Goal: Information Seeking & Learning: Compare options

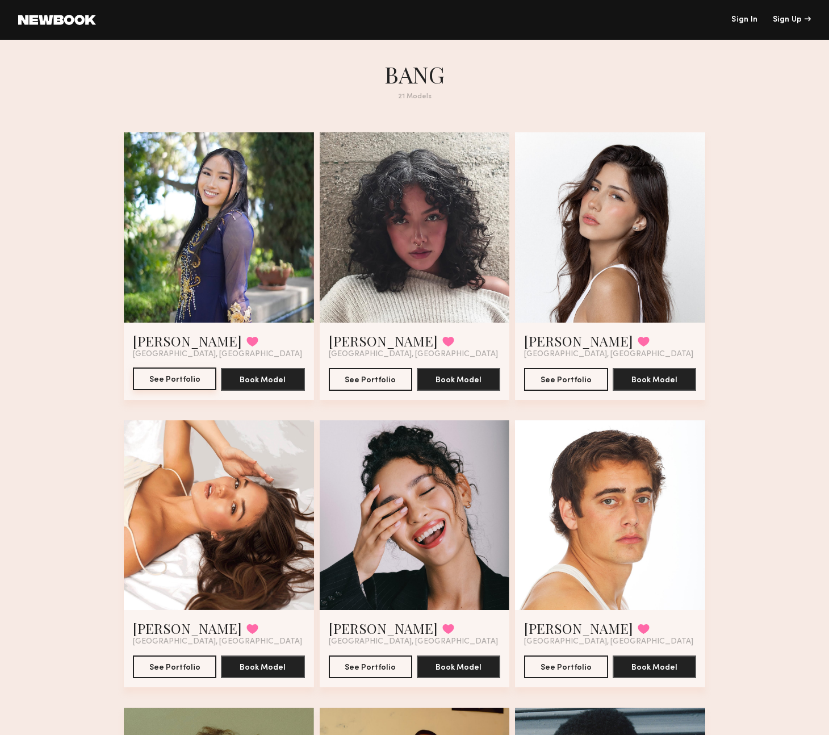
click at [141, 382] on button "See Portfolio" at bounding box center [174, 378] width 83 height 23
click at [384, 376] on button "See Portfolio" at bounding box center [370, 378] width 83 height 23
click at [547, 383] on button "See Portfolio" at bounding box center [565, 378] width 83 height 23
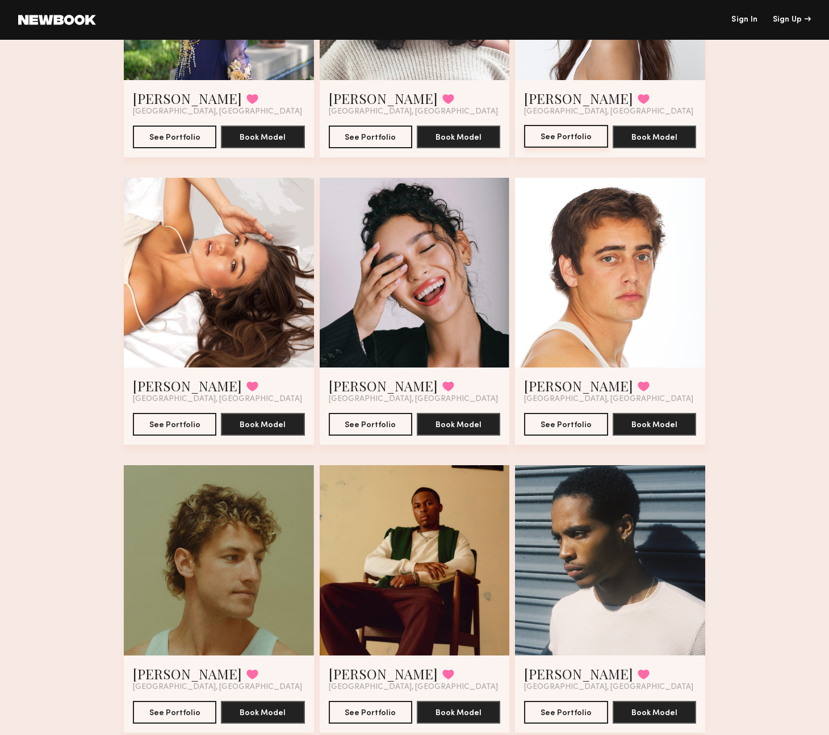
scroll to position [250, 0]
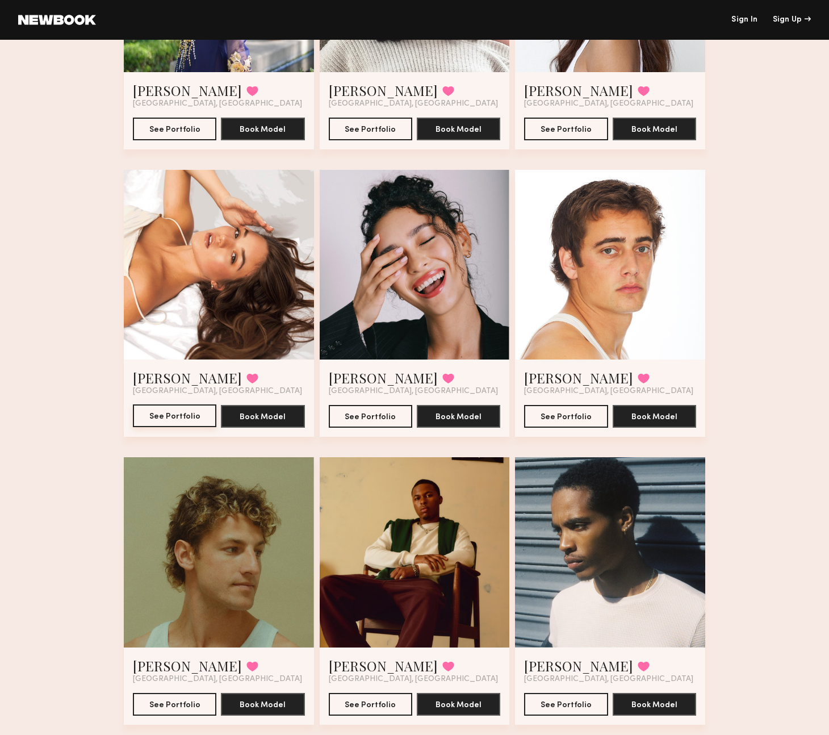
click at [174, 415] on button "See Portfolio" at bounding box center [174, 415] width 83 height 23
click at [362, 413] on button "See Portfolio" at bounding box center [370, 415] width 83 height 23
click at [545, 420] on button "See Portfolio" at bounding box center [565, 415] width 83 height 23
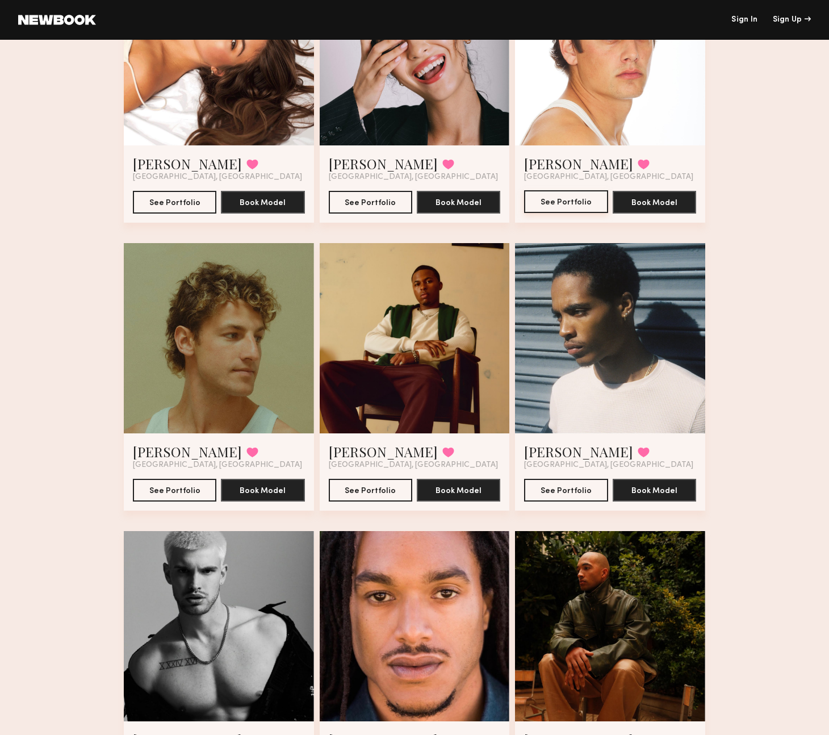
scroll to position [518, 0]
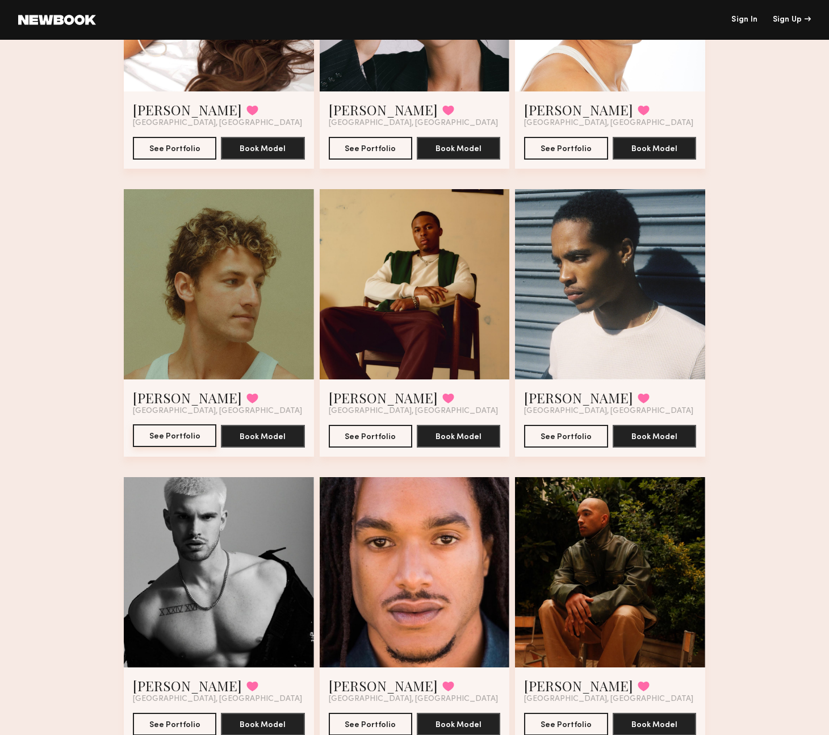
click at [174, 435] on button "See Portfolio" at bounding box center [174, 435] width 83 height 23
click at [381, 442] on button "See Portfolio" at bounding box center [370, 435] width 83 height 23
click at [558, 436] on button "See Portfolio" at bounding box center [565, 435] width 83 height 23
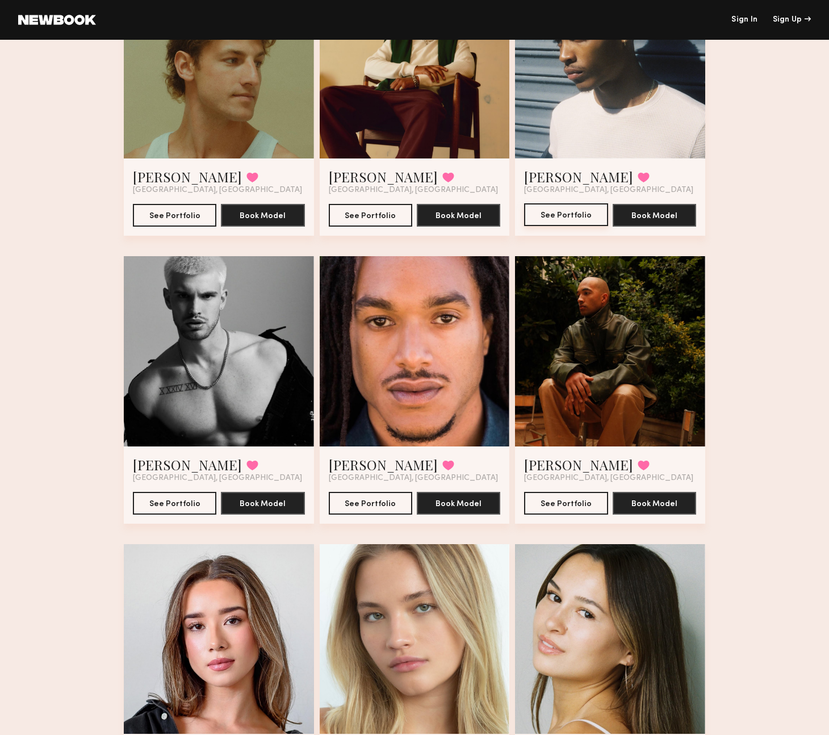
scroll to position [863, 0]
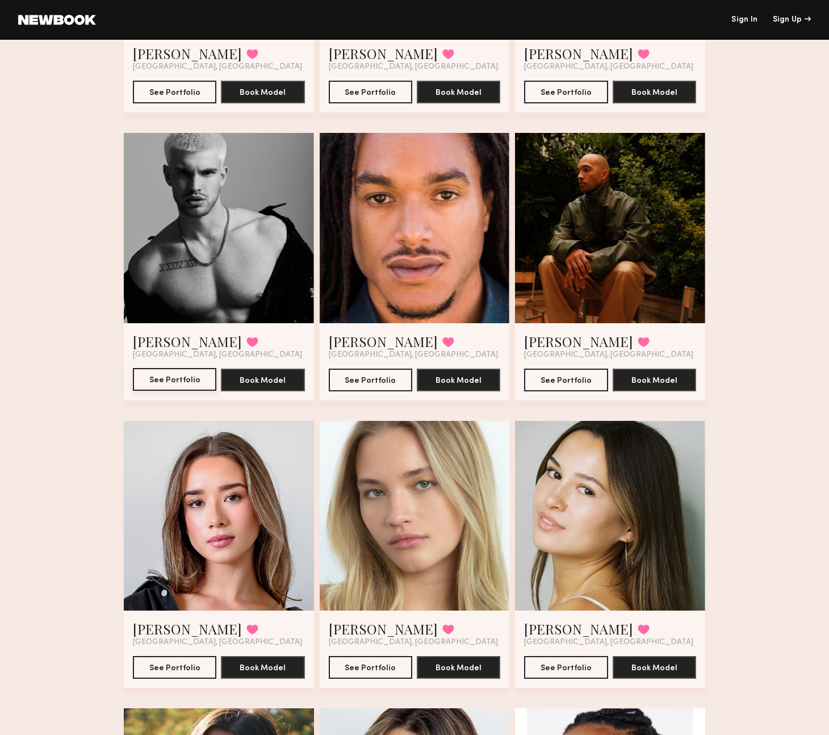
click at [165, 371] on button "See Portfolio" at bounding box center [174, 379] width 83 height 23
click at [371, 379] on button "See Portfolio" at bounding box center [370, 379] width 83 height 23
click at [552, 385] on button "See Portfolio" at bounding box center [565, 379] width 83 height 23
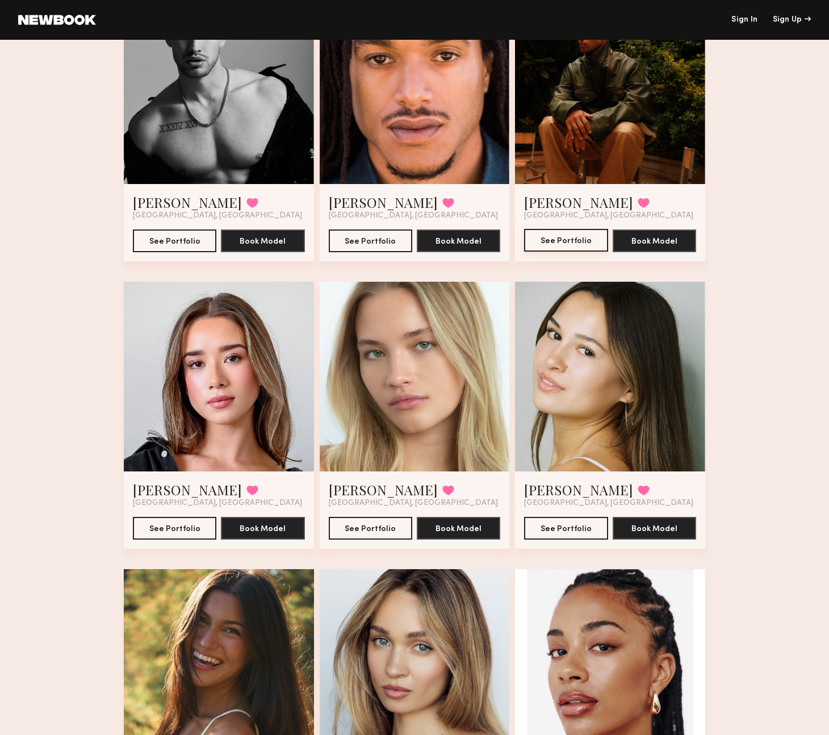
scroll to position [1170, 0]
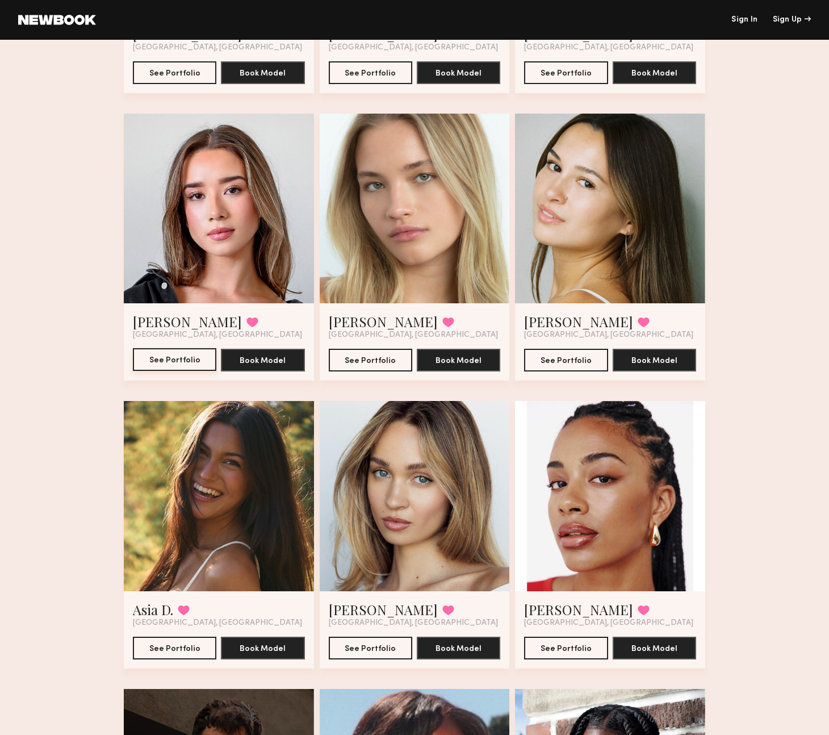
click at [160, 359] on button "See Portfolio" at bounding box center [174, 359] width 83 height 23
click at [370, 354] on button "See Portfolio" at bounding box center [370, 359] width 83 height 23
click at [564, 362] on button "See Portfolio" at bounding box center [565, 359] width 83 height 23
click at [166, 648] on button "See Portfolio" at bounding box center [174, 647] width 83 height 23
click at [380, 648] on button "See Portfolio" at bounding box center [370, 647] width 83 height 23
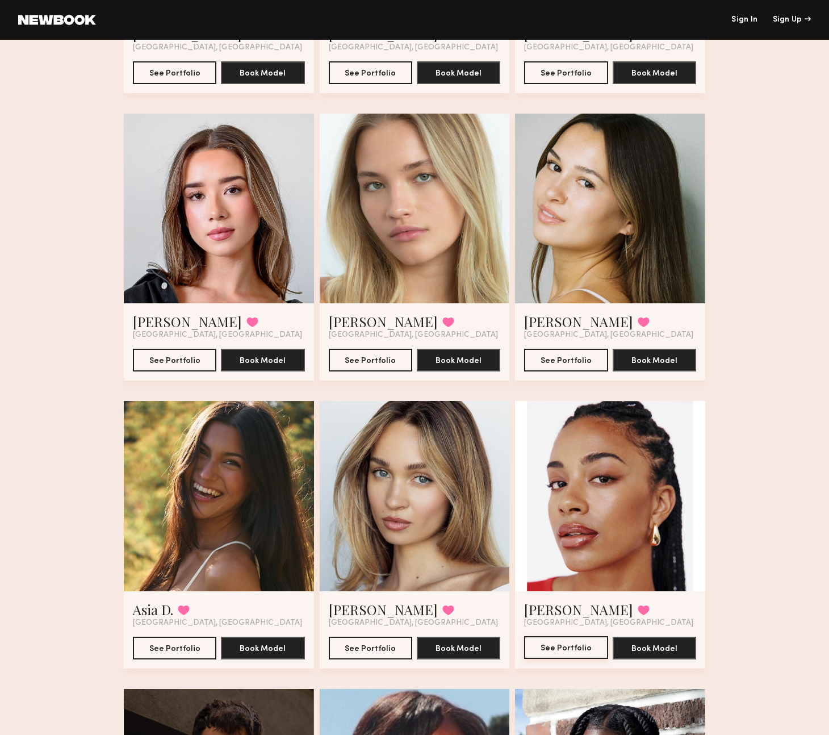
click at [546, 649] on button "See Portfolio" at bounding box center [565, 647] width 83 height 23
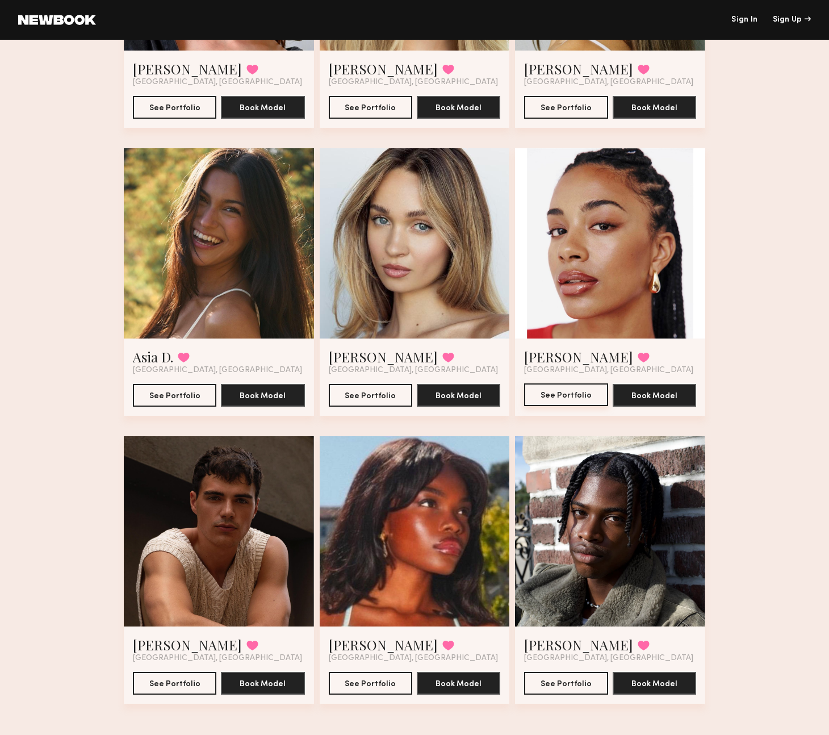
scroll to position [1429, 0]
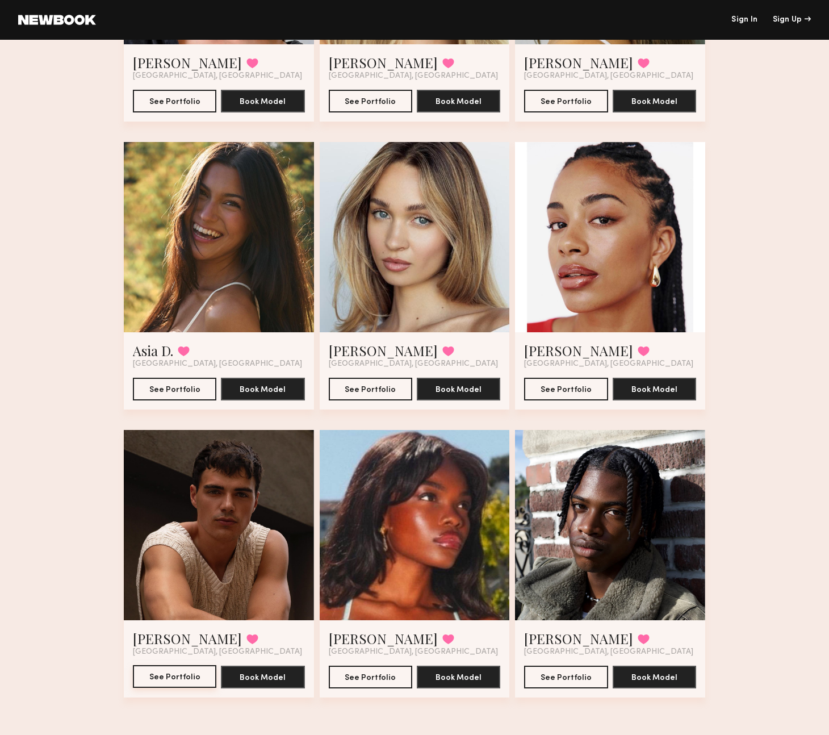
click at [169, 679] on button "See Portfolio" at bounding box center [174, 676] width 83 height 23
click at [374, 674] on button "See Portfolio" at bounding box center [370, 676] width 83 height 23
click at [553, 667] on button "See Portfolio" at bounding box center [565, 676] width 83 height 23
click at [206, 498] on div at bounding box center [219, 525] width 190 height 190
click at [219, 470] on div at bounding box center [219, 525] width 190 height 190
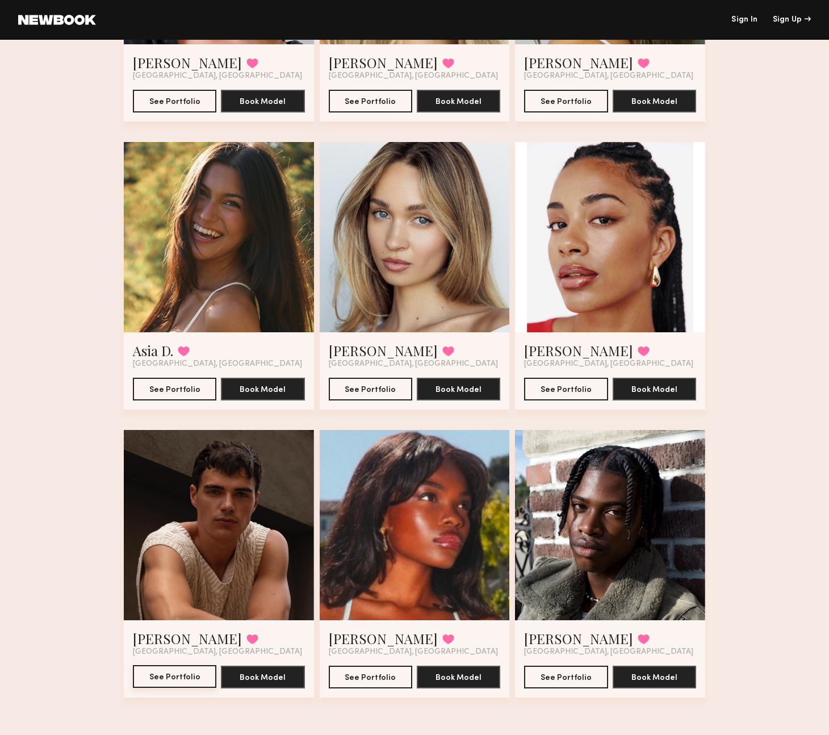
click at [164, 679] on button "See Portfolio" at bounding box center [174, 676] width 83 height 23
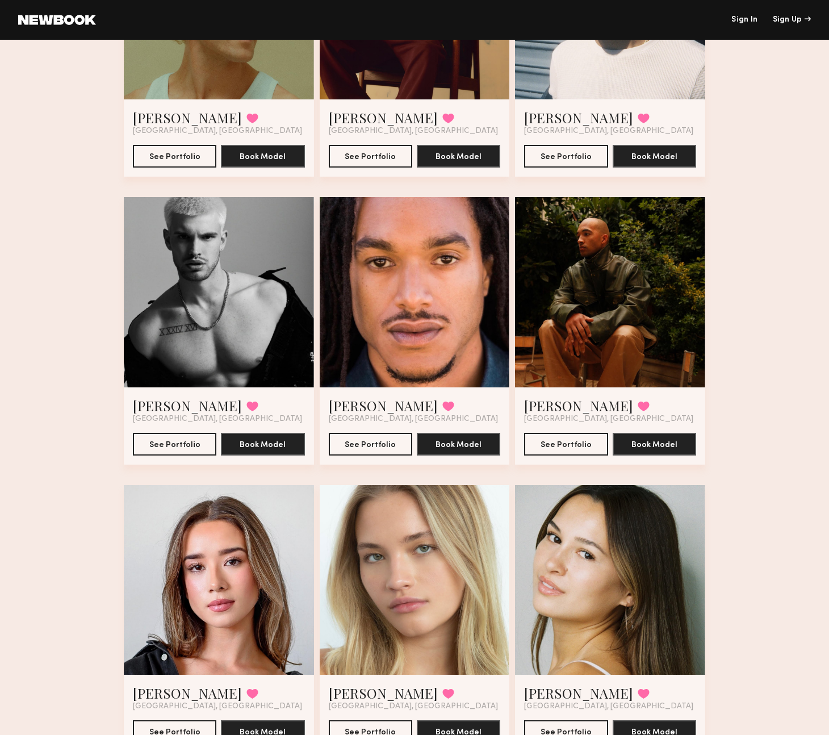
scroll to position [783, 0]
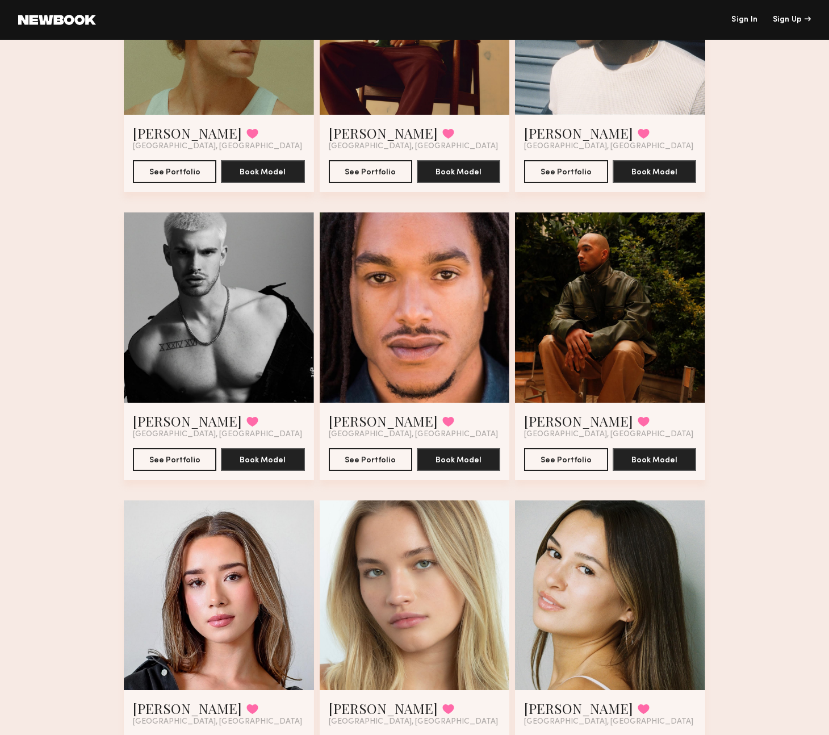
click at [409, 330] on div at bounding box center [415, 307] width 190 height 190
click at [364, 453] on button "See Portfolio" at bounding box center [370, 458] width 83 height 23
click at [554, 466] on button "See Portfolio" at bounding box center [565, 458] width 83 height 23
click at [555, 466] on button "See Portfolio" at bounding box center [565, 458] width 83 height 23
click at [154, 455] on button "See Portfolio" at bounding box center [174, 458] width 83 height 23
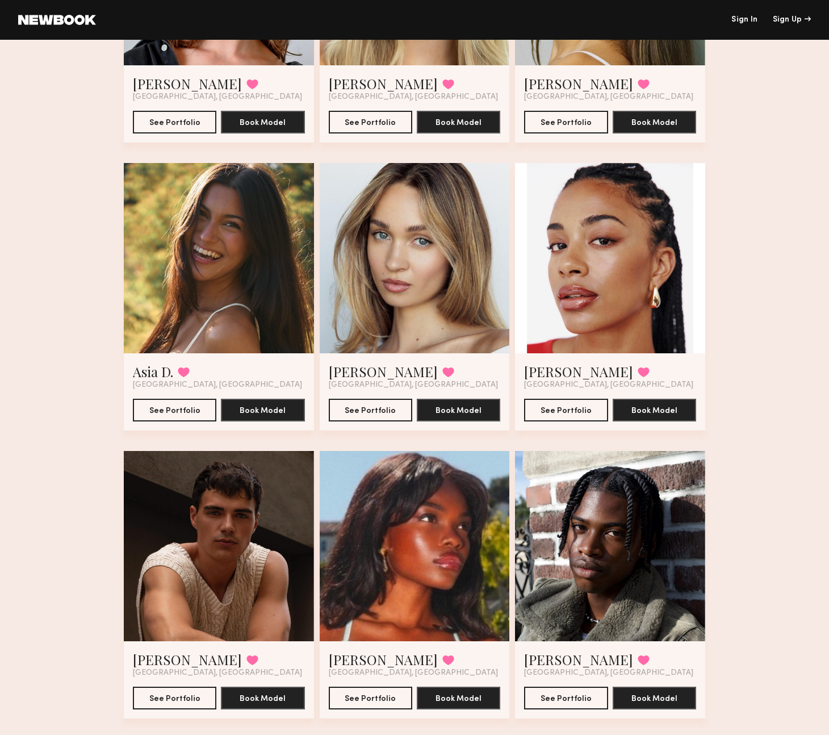
scroll to position [1429, 0]
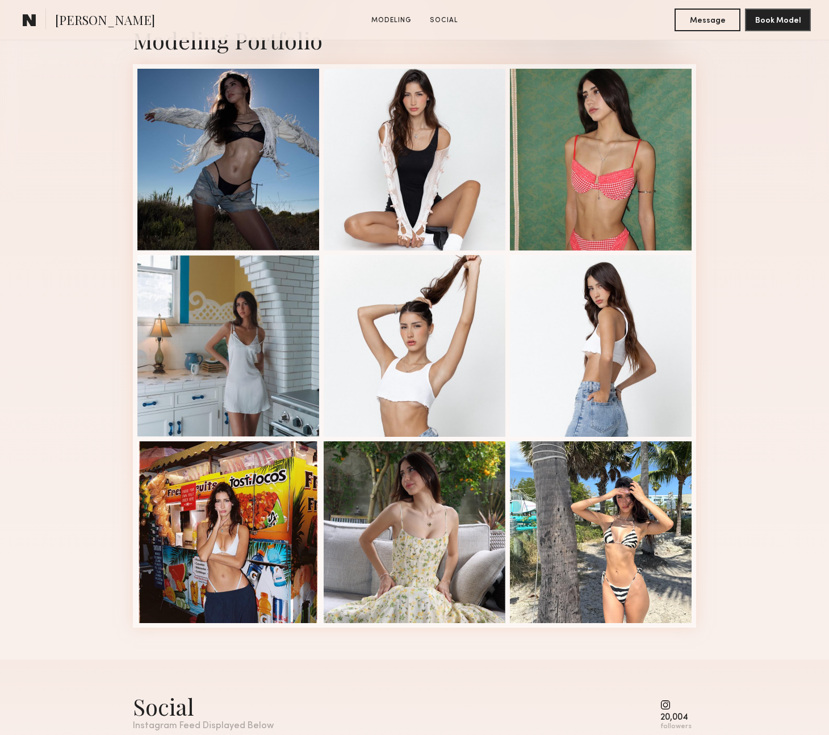
scroll to position [301, 0]
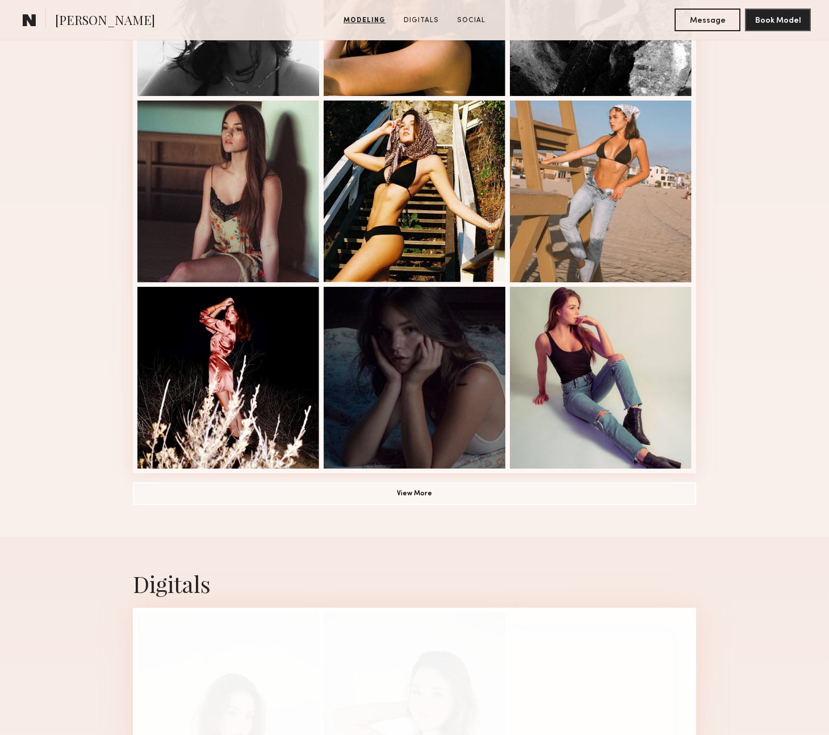
scroll to position [611, 0]
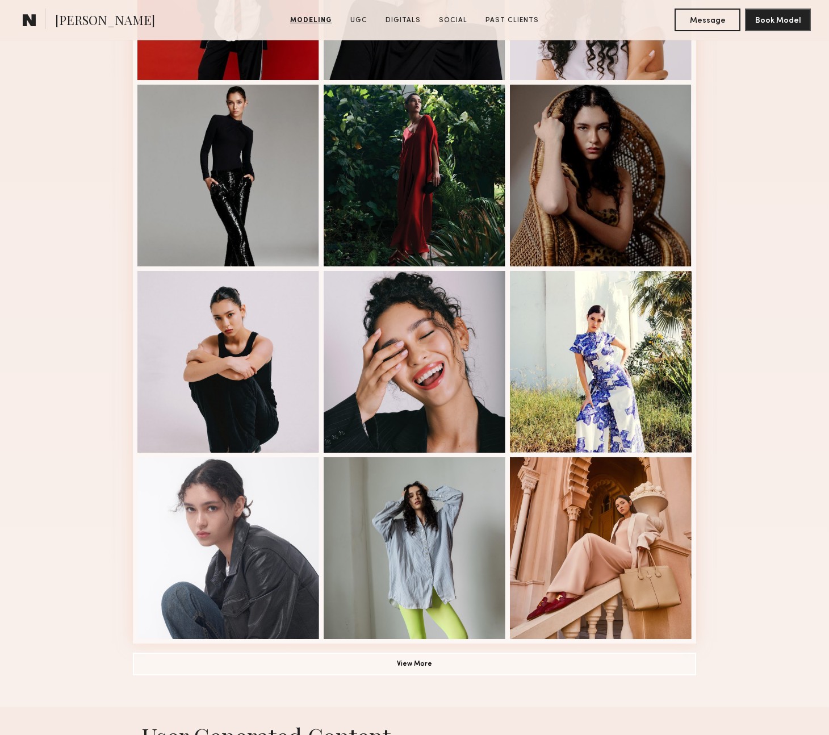
scroll to position [438, 0]
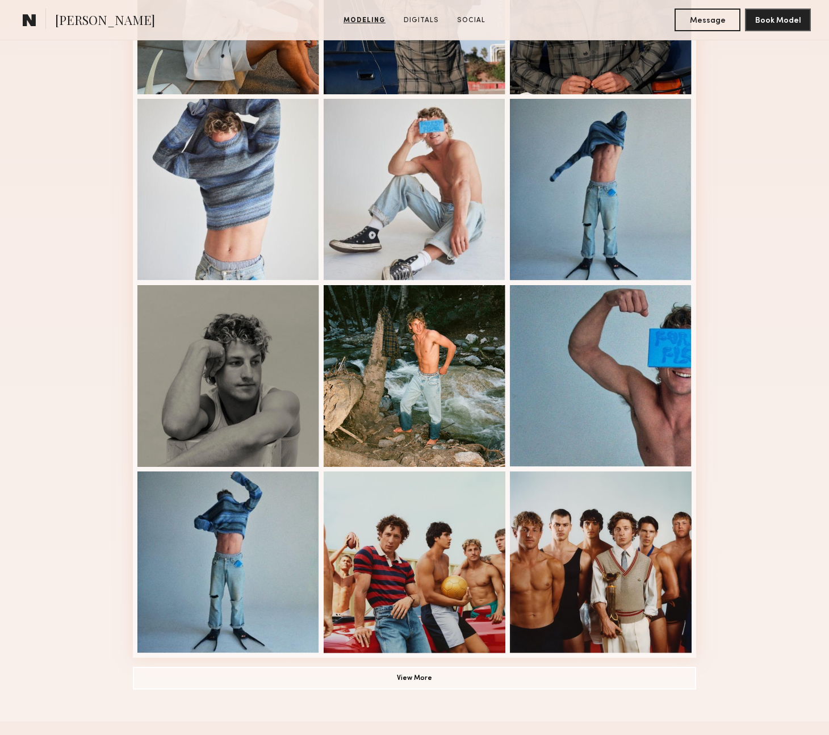
scroll to position [424, 0]
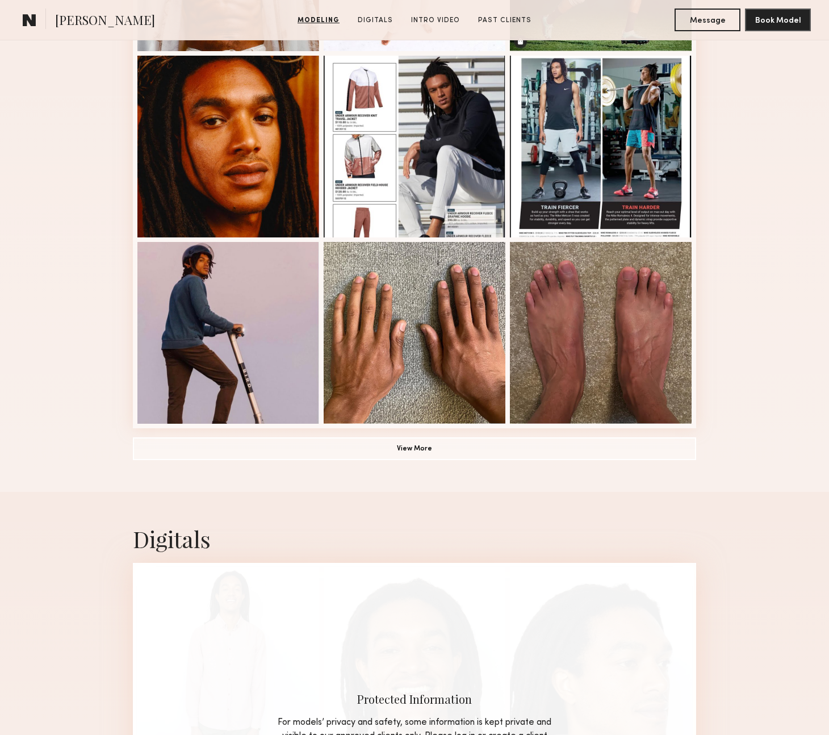
scroll to position [654, 0]
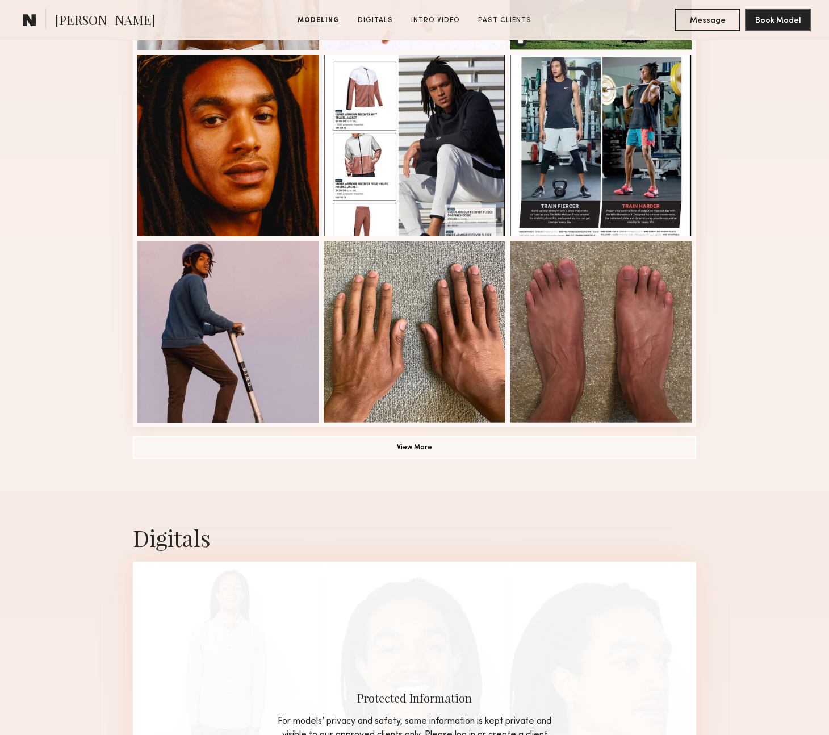
click at [437, 461] on div "Modeling Portfolio View More" at bounding box center [414, 48] width 563 height 884
click at [429, 448] on button "View More" at bounding box center [414, 447] width 563 height 23
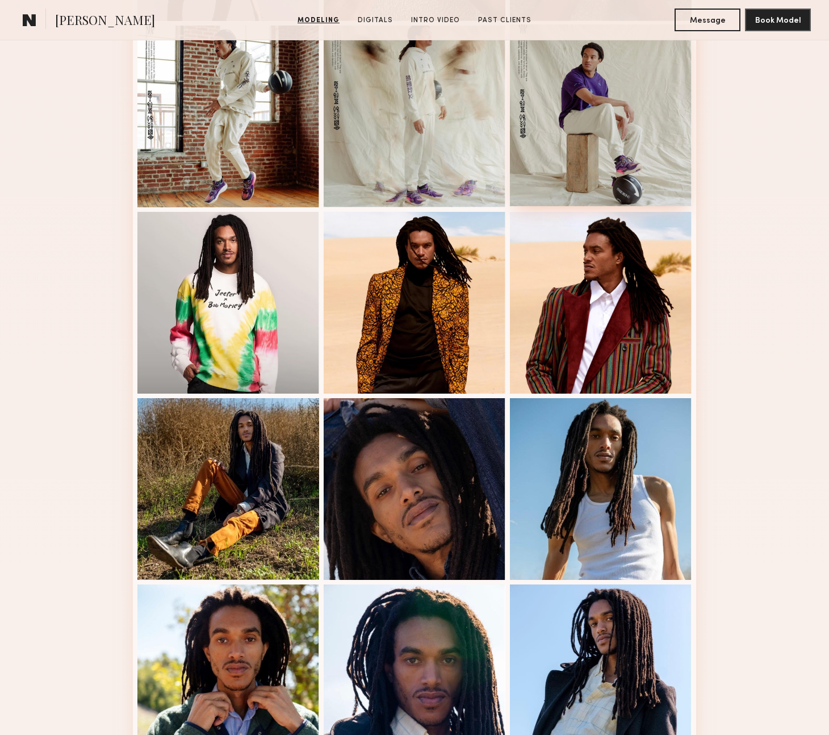
scroll to position [1058, 0]
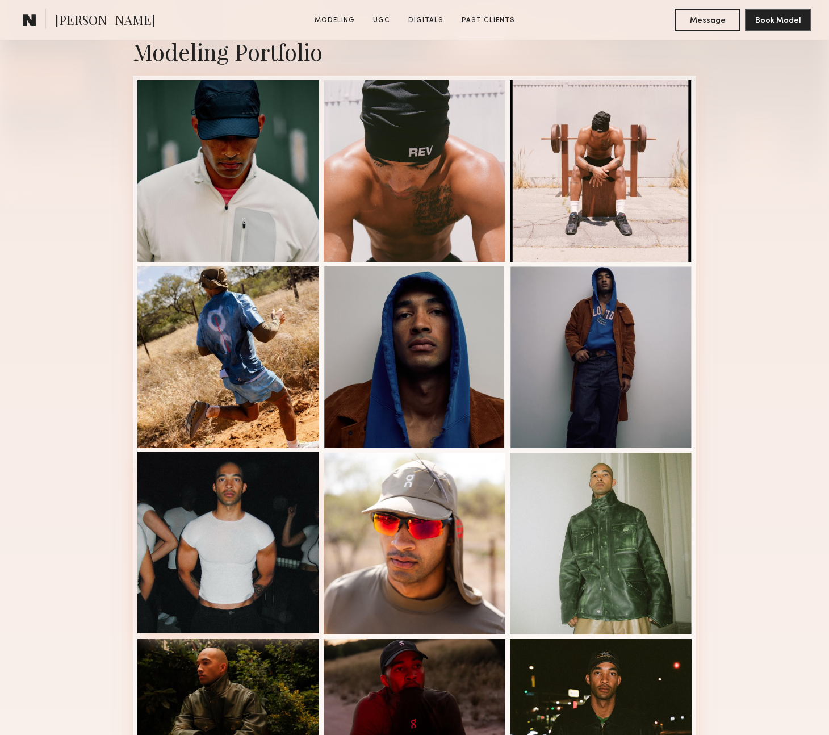
scroll to position [270, 0]
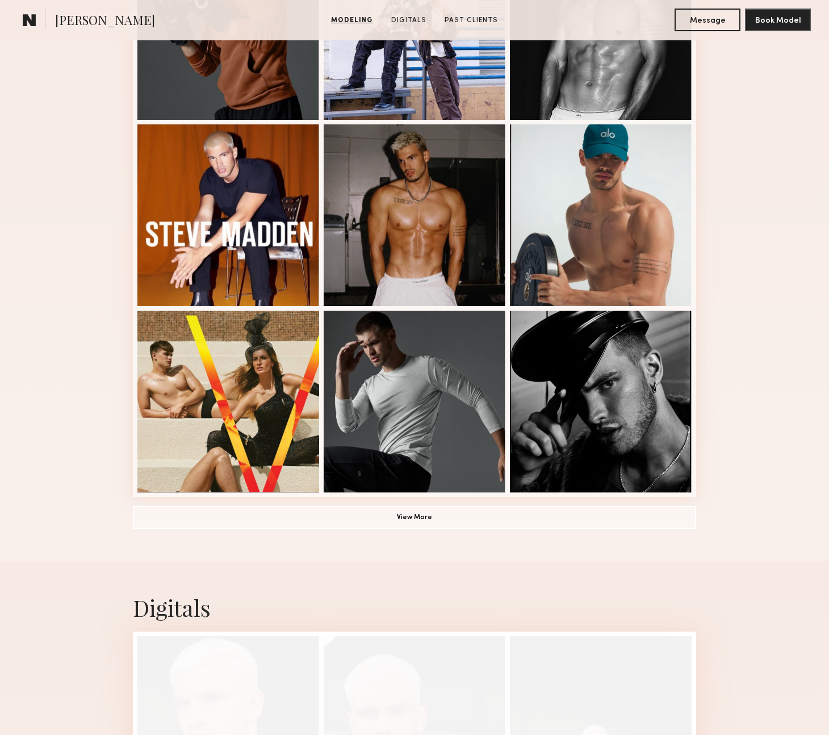
scroll to position [599, 0]
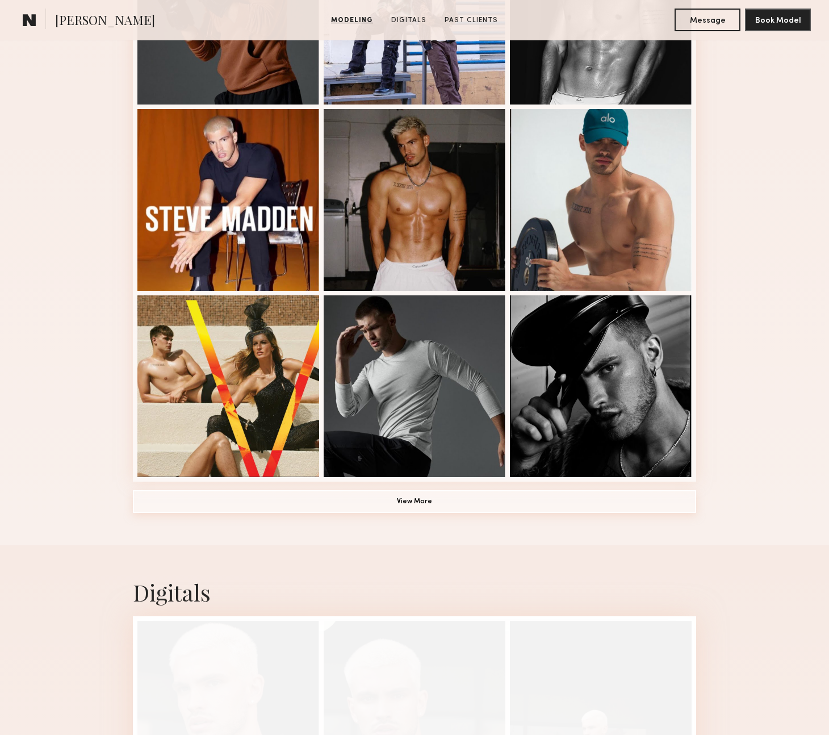
click at [336, 506] on button "View More" at bounding box center [414, 501] width 563 height 23
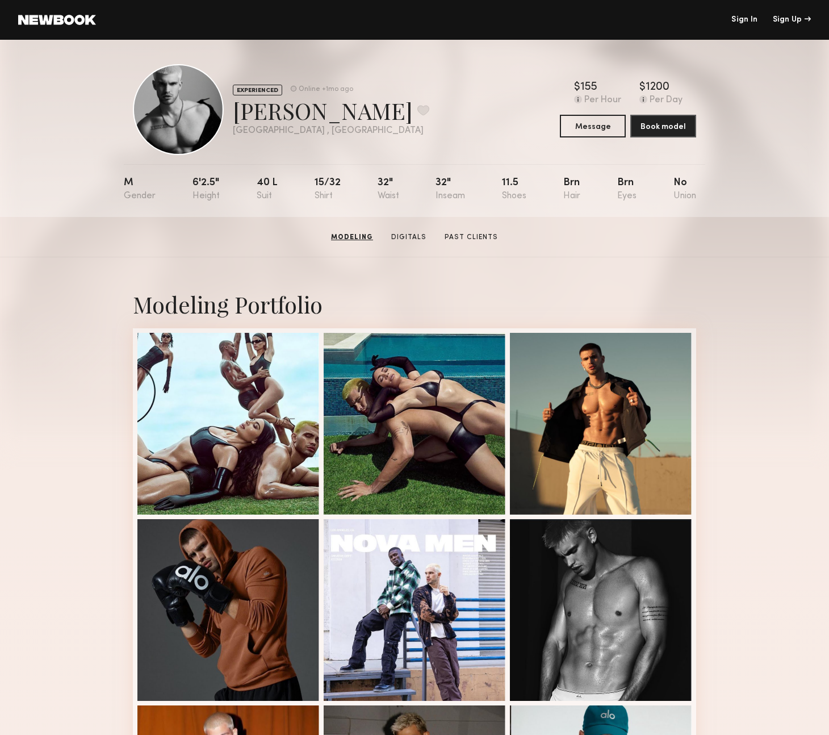
scroll to position [0, 0]
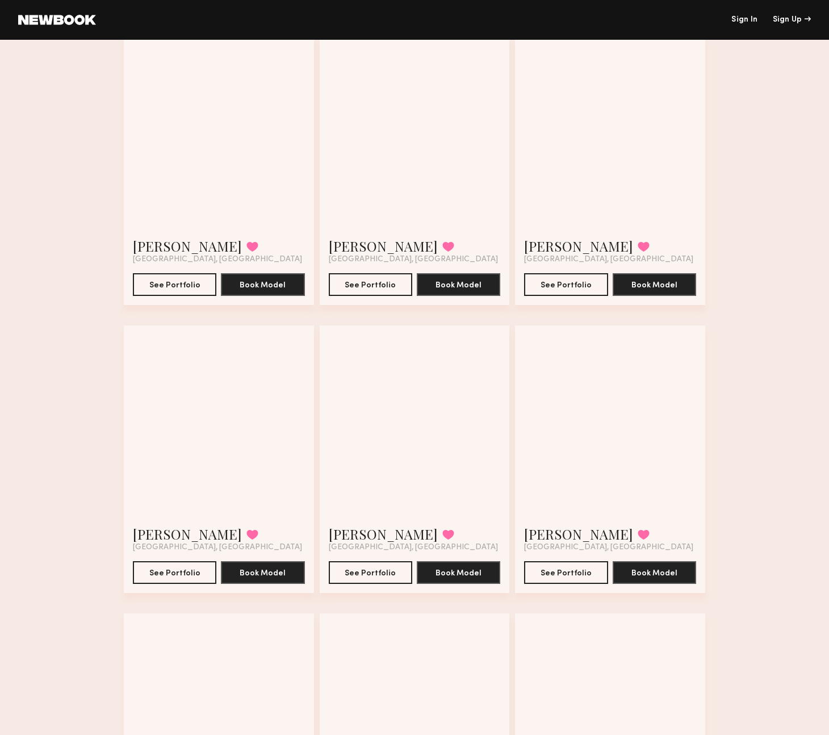
scroll to position [677, 0]
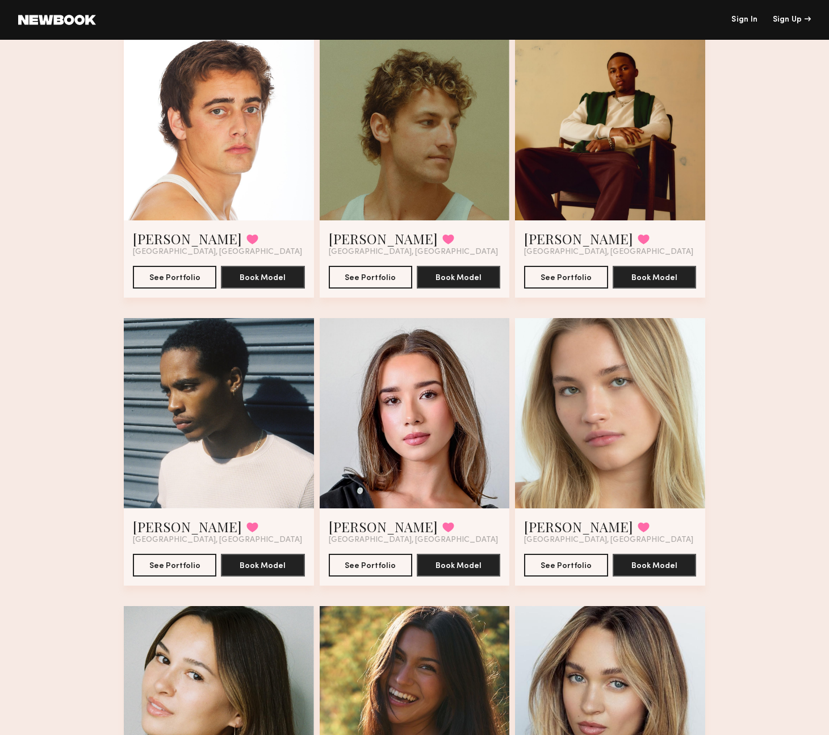
click at [220, 427] on div at bounding box center [219, 413] width 190 height 190
click at [171, 570] on button "See Portfolio" at bounding box center [174, 564] width 83 height 23
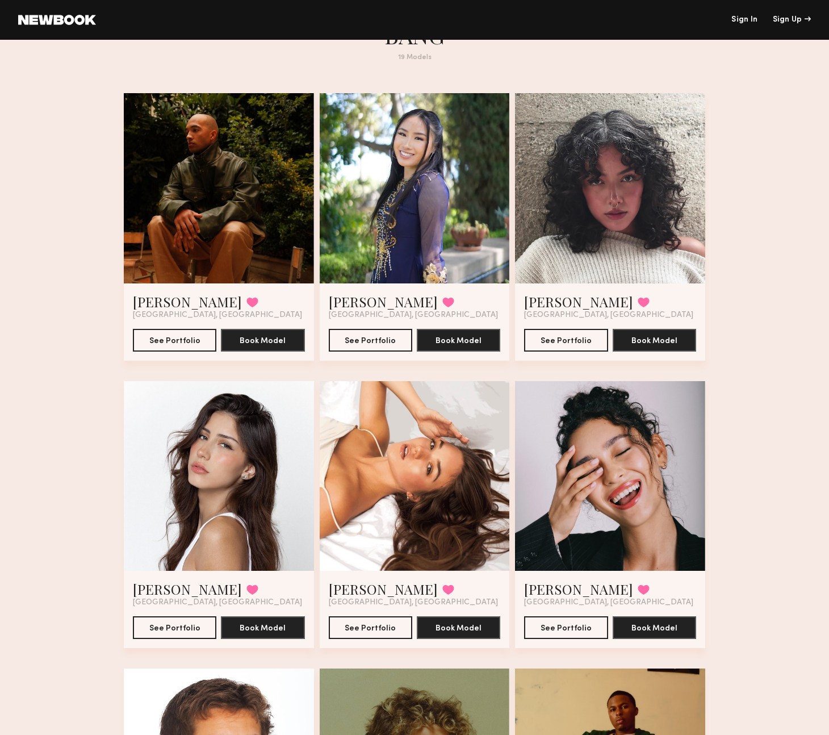
scroll to position [0, 0]
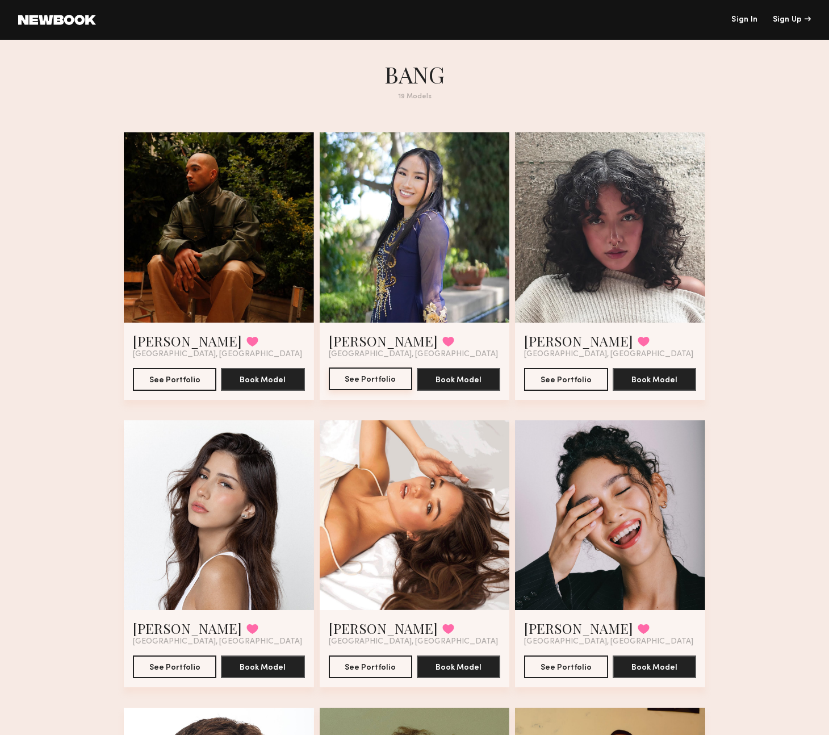
click at [363, 380] on button "See Portfolio" at bounding box center [370, 378] width 83 height 23
click at [539, 382] on button "See Portfolio" at bounding box center [565, 378] width 83 height 23
click at [160, 664] on button "See Portfolio" at bounding box center [174, 666] width 83 height 23
click at [365, 666] on button "See Portfolio" at bounding box center [370, 666] width 83 height 23
click at [565, 655] on button "See Portfolio" at bounding box center [565, 666] width 83 height 23
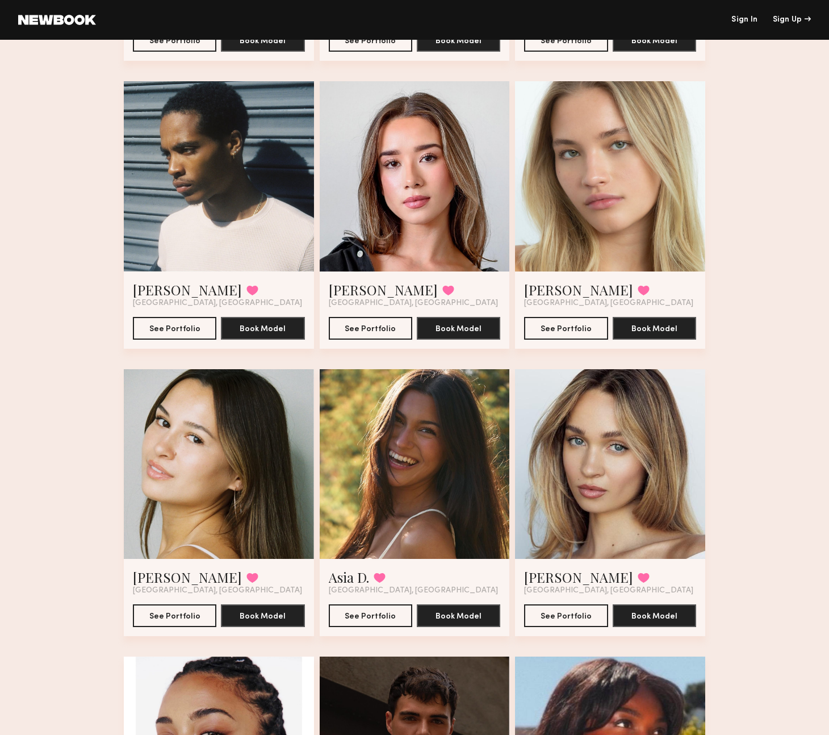
scroll to position [928, 0]
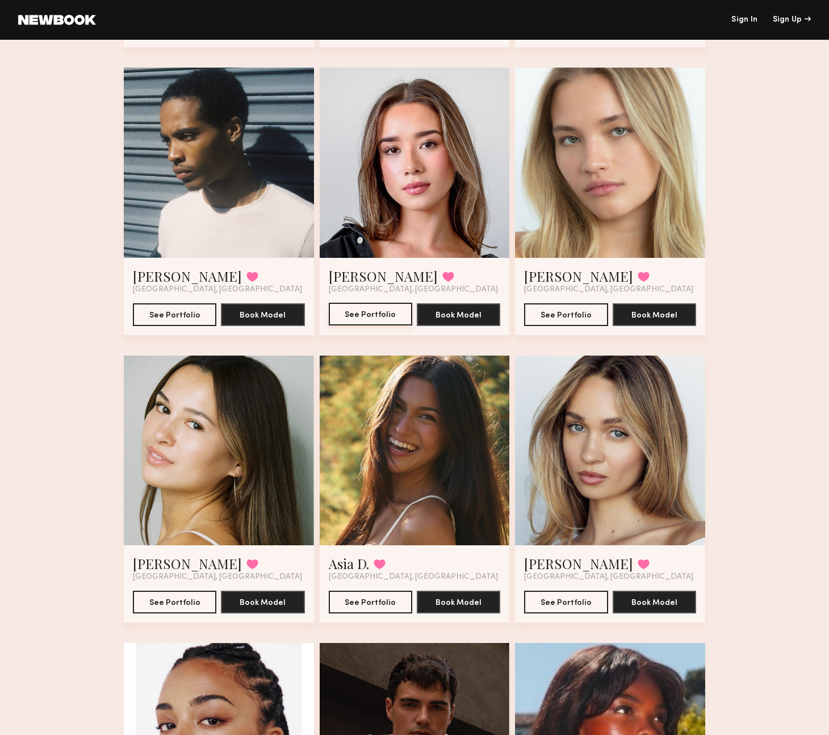
click at [374, 315] on button "See Portfolio" at bounding box center [370, 314] width 83 height 23
click at [555, 313] on button "See Portfolio" at bounding box center [565, 314] width 83 height 23
click at [170, 593] on button "See Portfolio" at bounding box center [174, 601] width 83 height 23
click at [390, 603] on button "See Portfolio" at bounding box center [370, 601] width 83 height 23
click at [562, 605] on button "See Portfolio" at bounding box center [565, 601] width 83 height 23
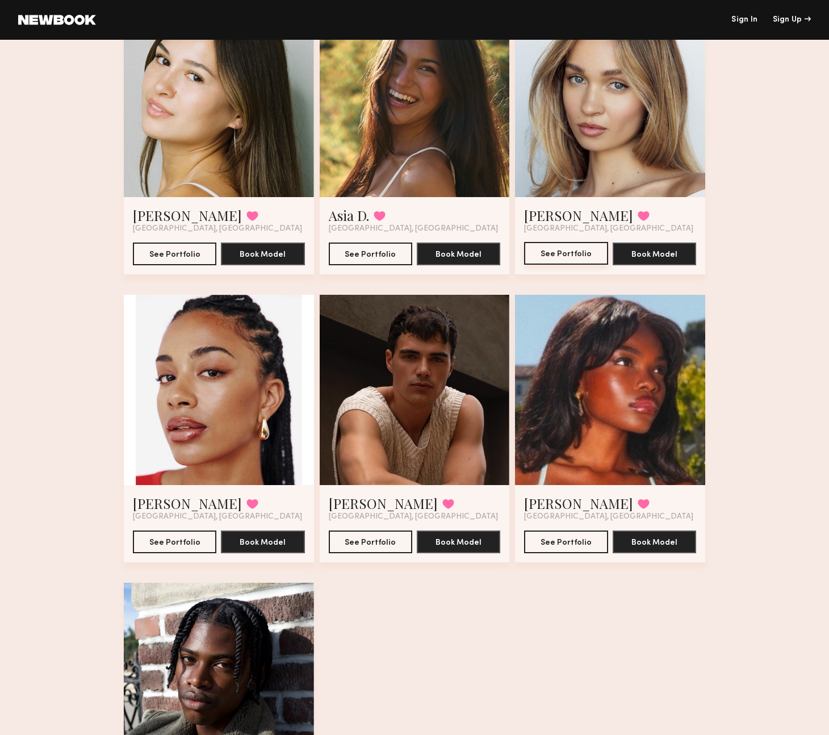
scroll to position [1303, 0]
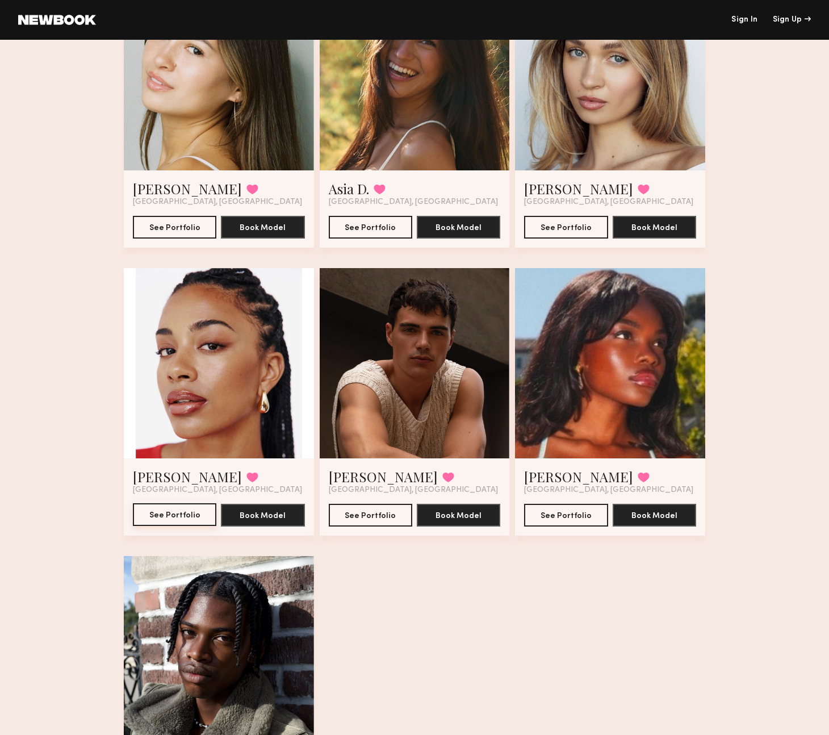
click at [160, 515] on button "See Portfolio" at bounding box center [174, 514] width 83 height 23
click at [568, 510] on button "See Portfolio" at bounding box center [565, 514] width 83 height 23
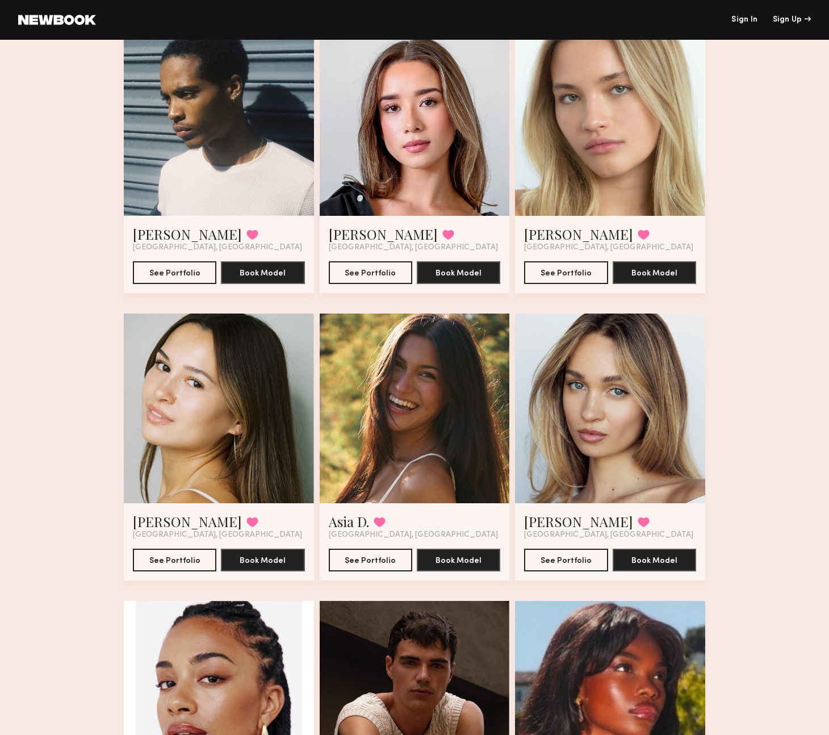
scroll to position [977, 0]
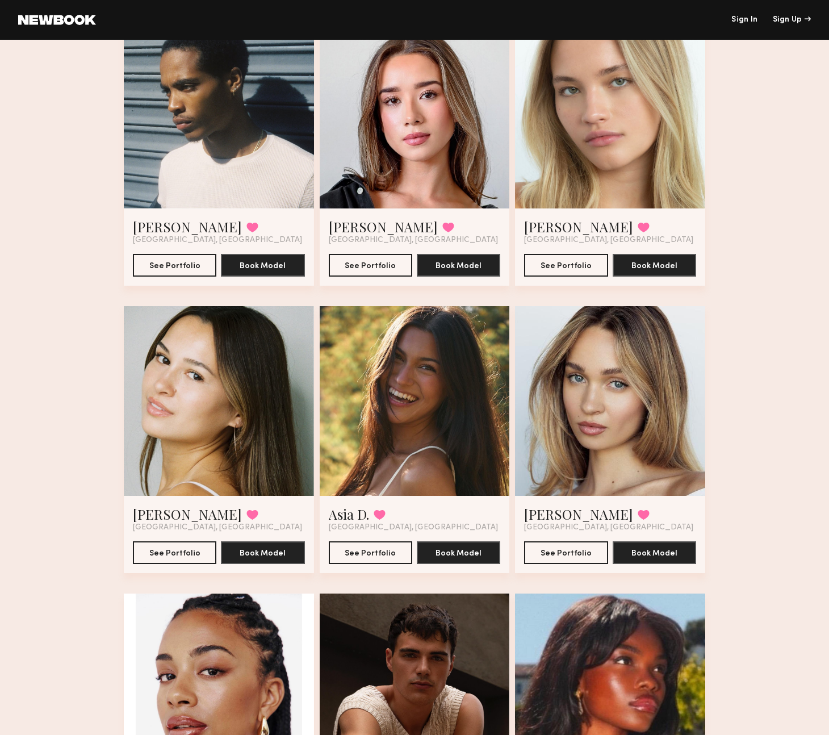
click at [263, 373] on div at bounding box center [219, 401] width 190 height 190
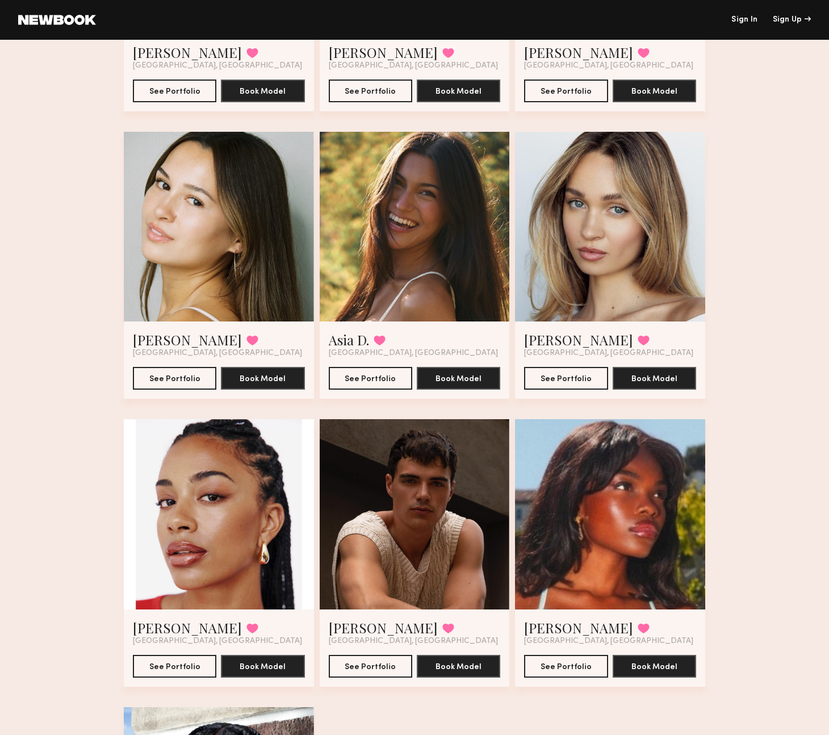
scroll to position [1197, 0]
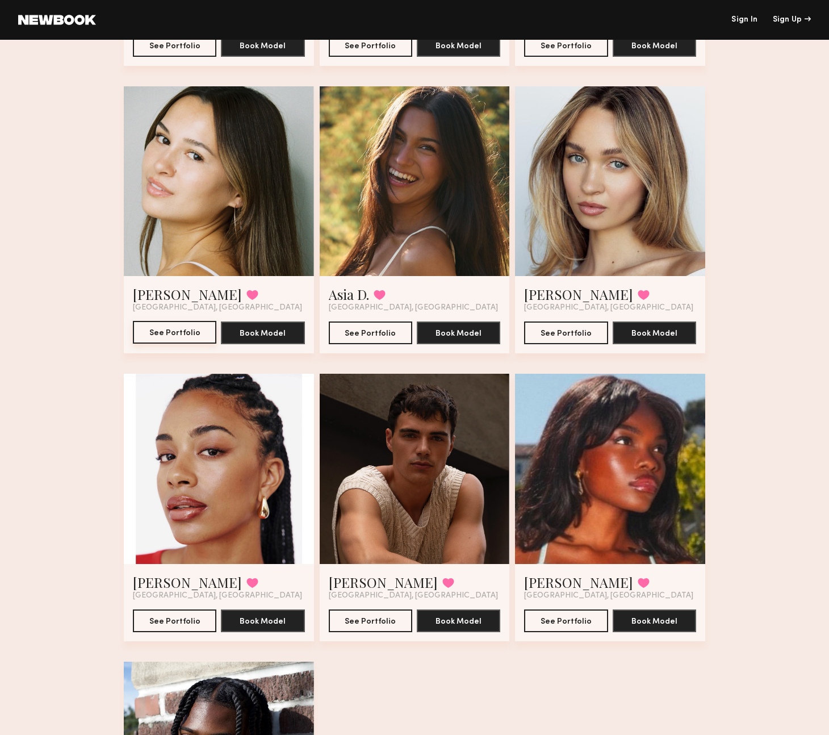
click at [168, 337] on button "See Portfolio" at bounding box center [174, 332] width 83 height 23
click at [626, 470] on div at bounding box center [610, 469] width 190 height 190
click at [615, 422] on div at bounding box center [610, 469] width 190 height 190
click at [571, 616] on button "See Portfolio" at bounding box center [565, 620] width 83 height 23
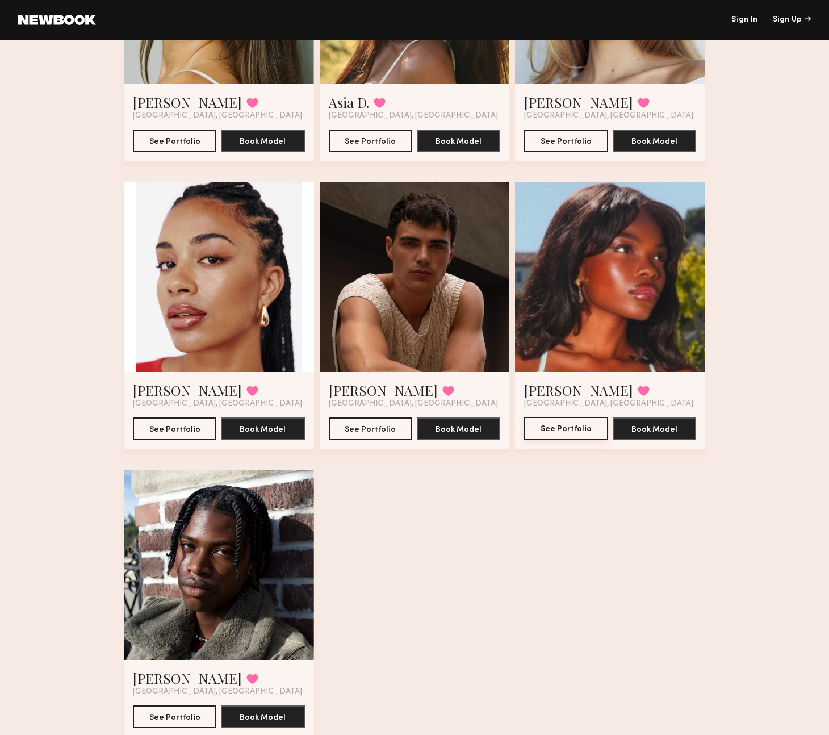
scroll to position [1429, 0]
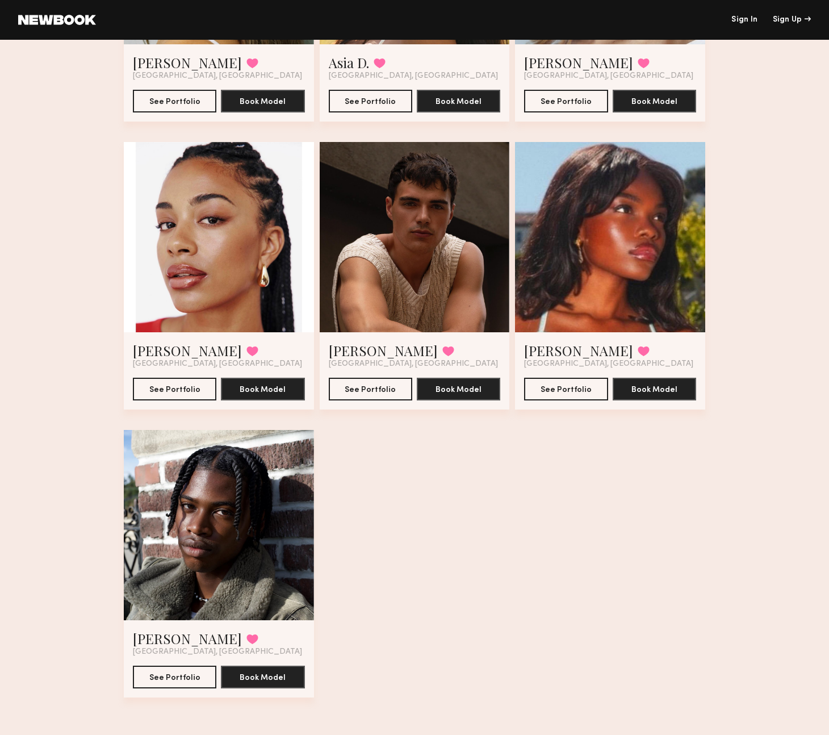
click at [249, 526] on div at bounding box center [219, 525] width 190 height 190
click at [243, 470] on div at bounding box center [219, 525] width 190 height 190
click at [232, 474] on div at bounding box center [219, 525] width 190 height 190
click at [173, 683] on button "See Portfolio" at bounding box center [174, 676] width 83 height 23
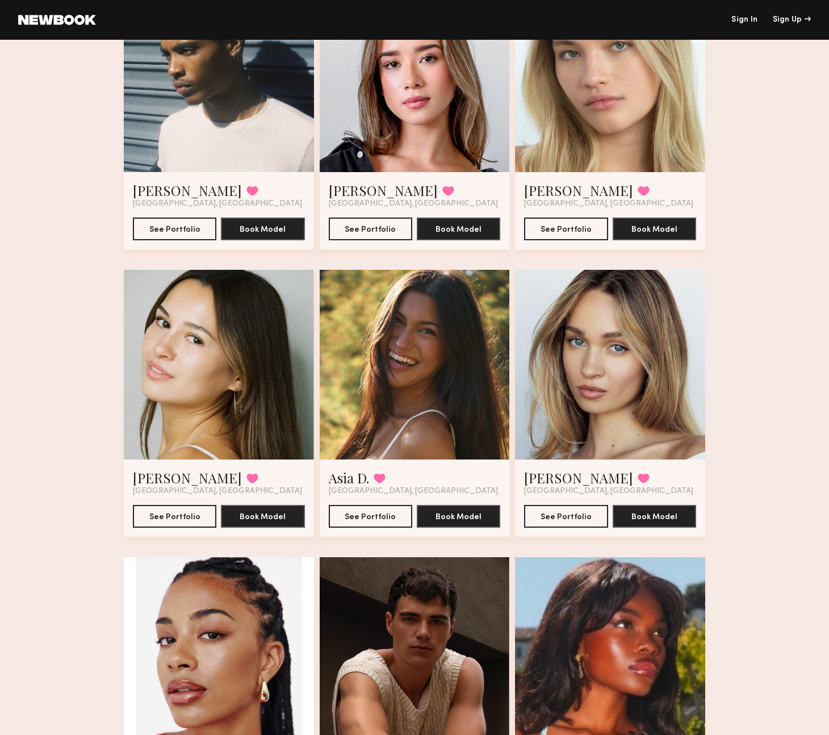
scroll to position [923, 0]
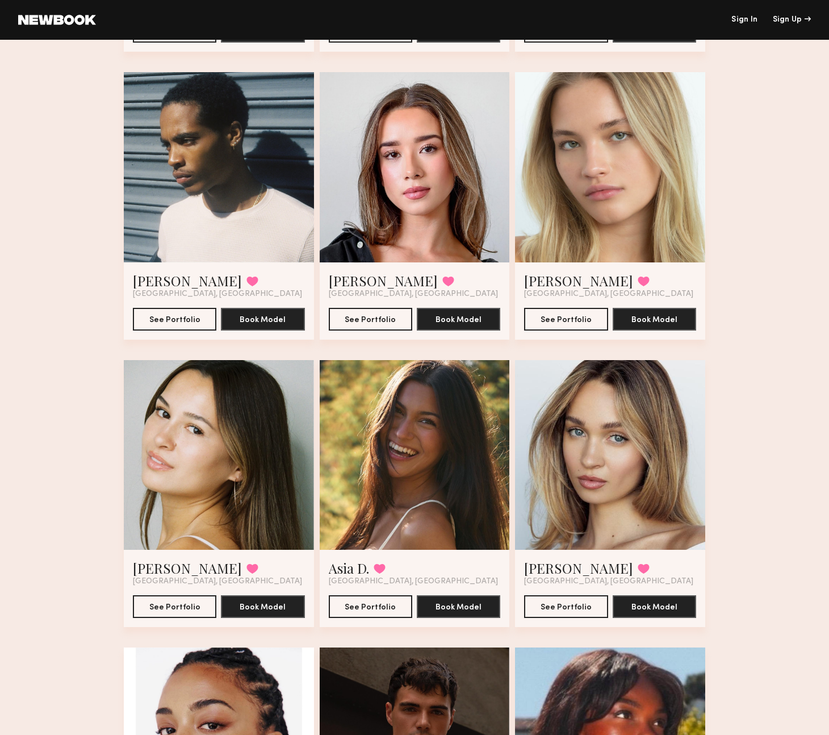
click at [312, 349] on div "Quinn D. Favorited Los Angeles, CA See Portfolio Book Model Lynn H. Favorited L…" at bounding box center [414, 216] width 581 height 2014
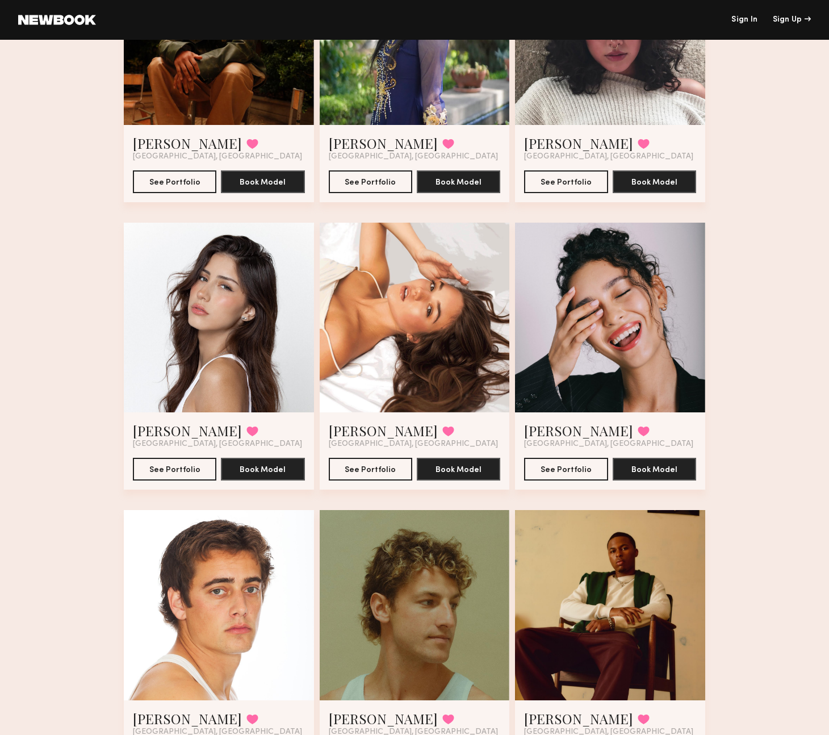
scroll to position [198, 0]
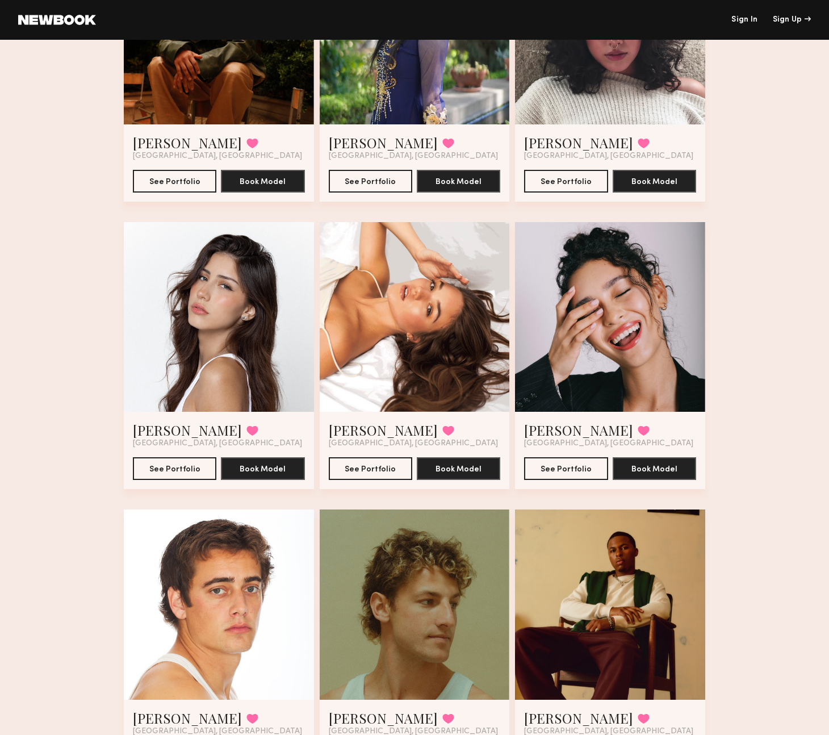
click at [571, 584] on div at bounding box center [610, 604] width 190 height 190
click at [412, 551] on div at bounding box center [415, 604] width 190 height 190
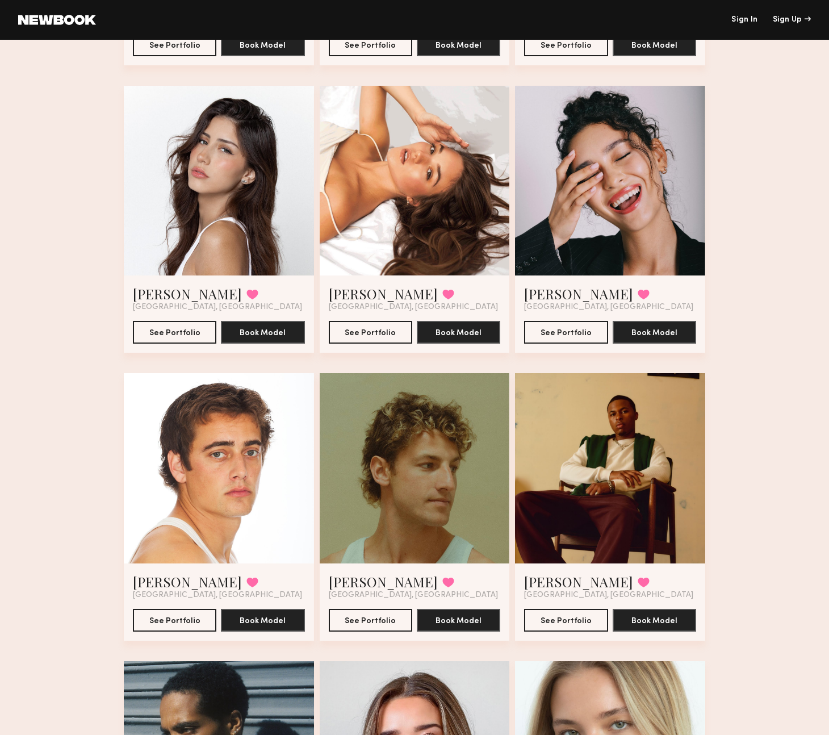
scroll to position [361, 0]
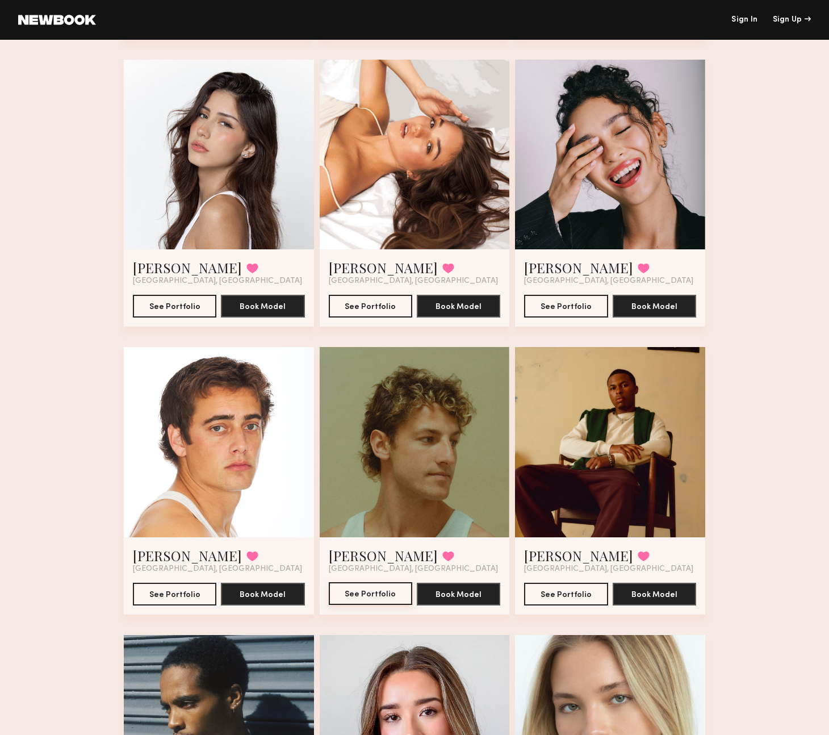
click at [386, 589] on button "See Portfolio" at bounding box center [370, 593] width 83 height 23
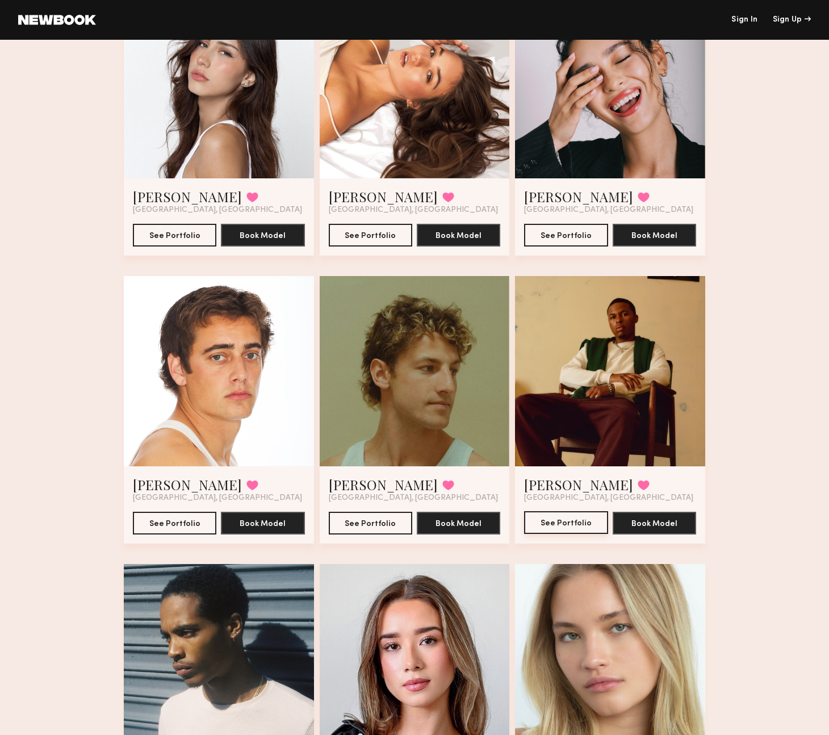
scroll to position [442, 0]
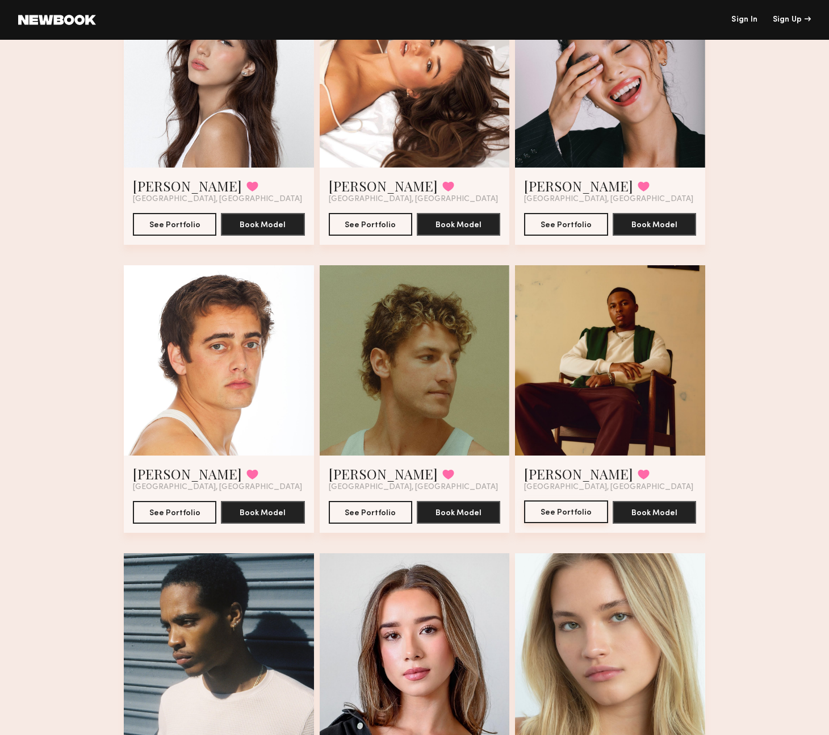
click at [542, 504] on button "See Portfolio" at bounding box center [565, 511] width 83 height 23
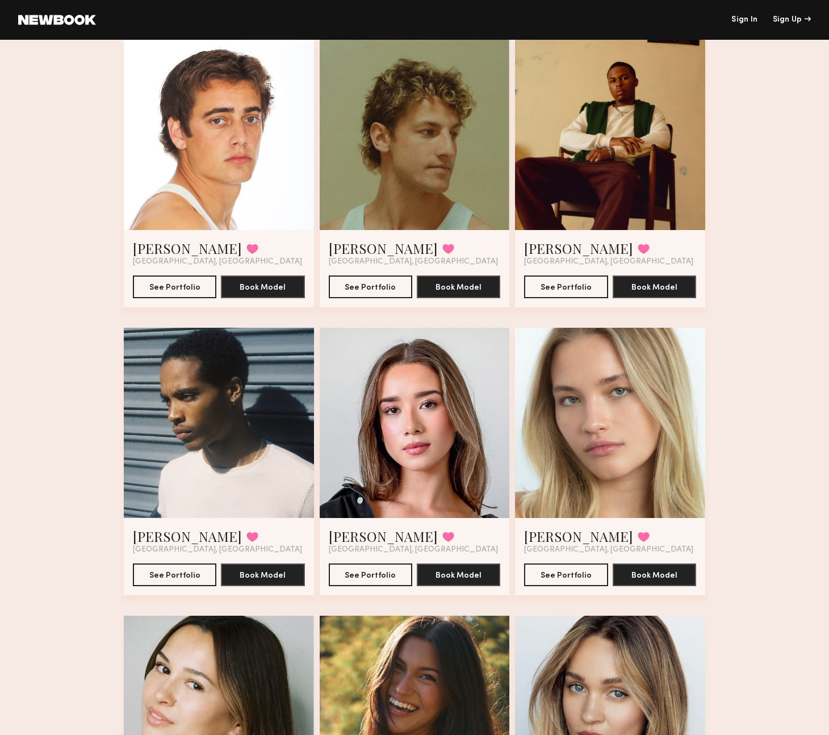
scroll to position [667, 0]
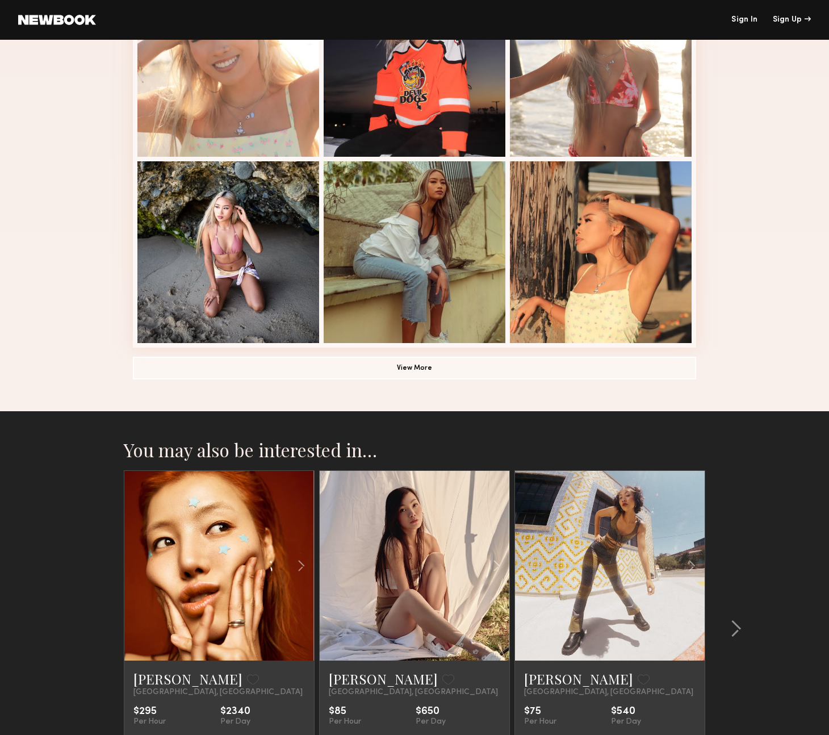
scroll to position [694, 0]
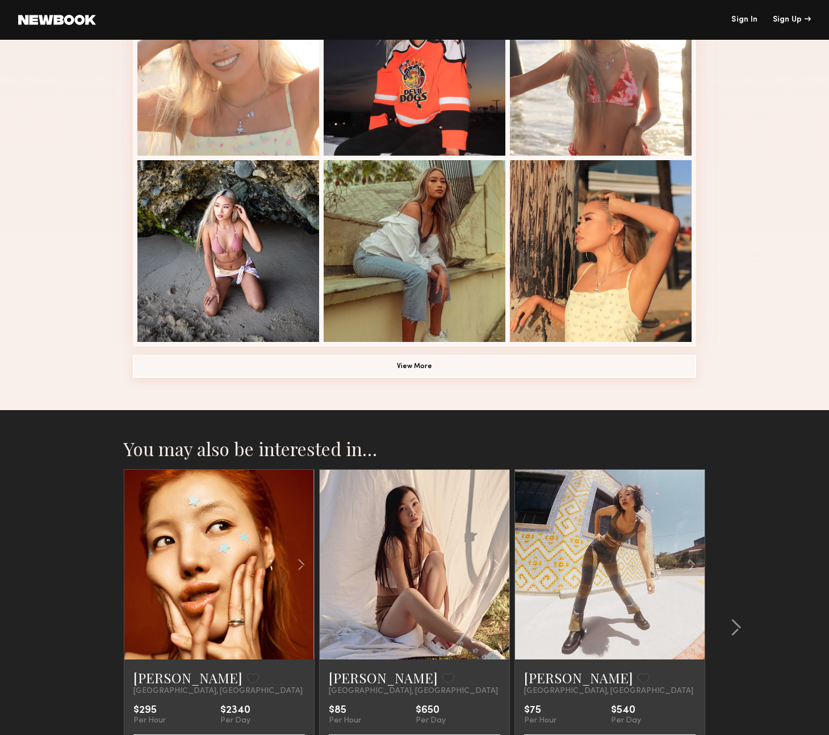
click at [297, 369] on button "View More" at bounding box center [414, 366] width 563 height 23
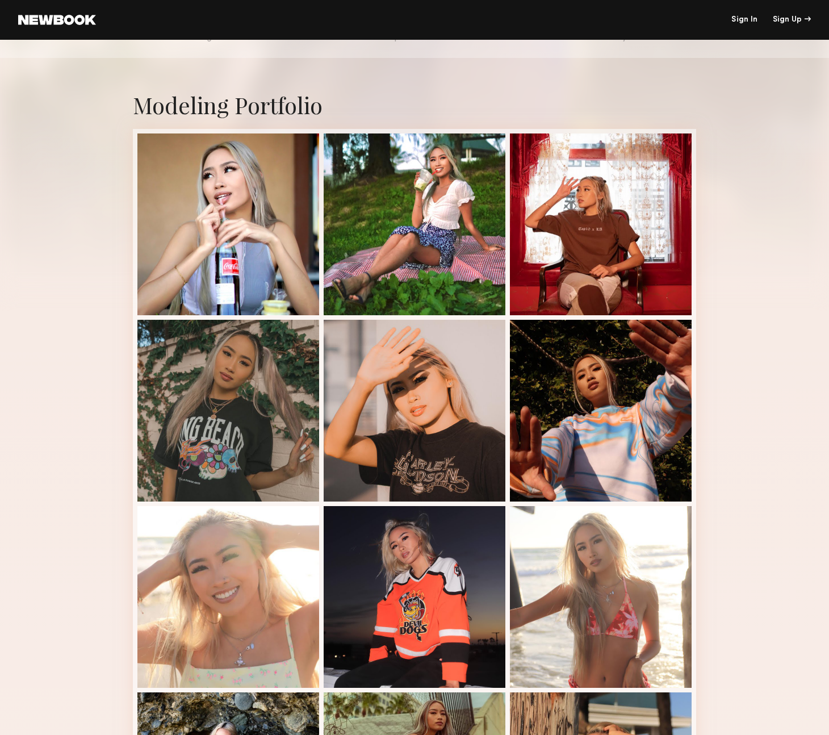
scroll to position [0, 0]
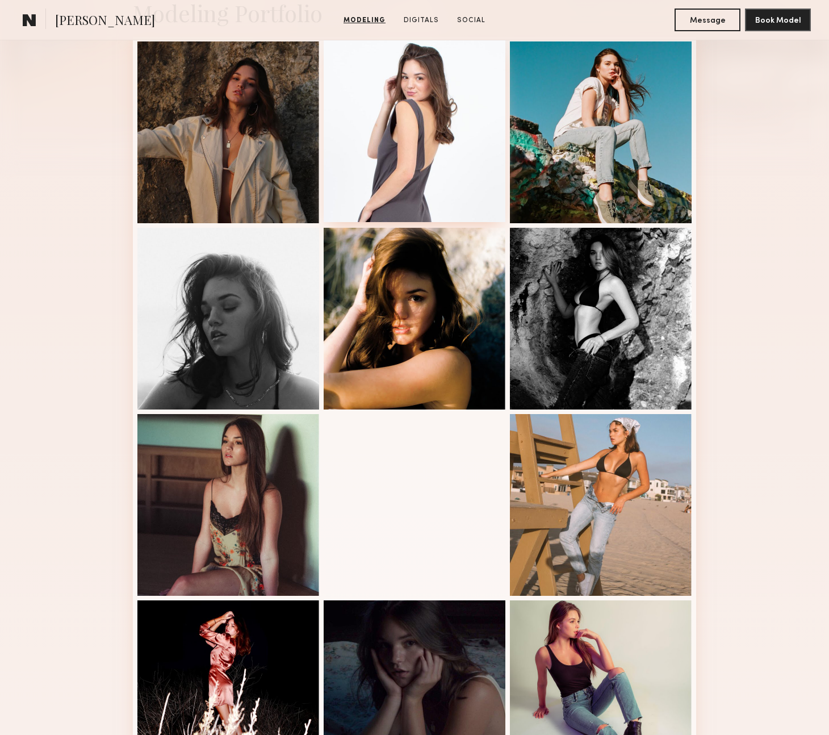
scroll to position [297, 0]
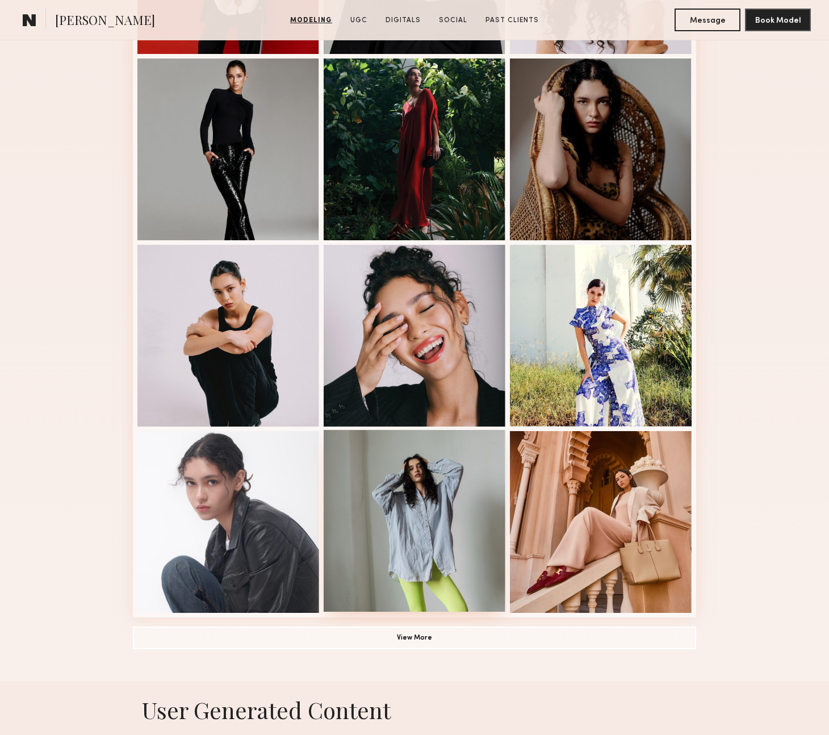
scroll to position [464, 0]
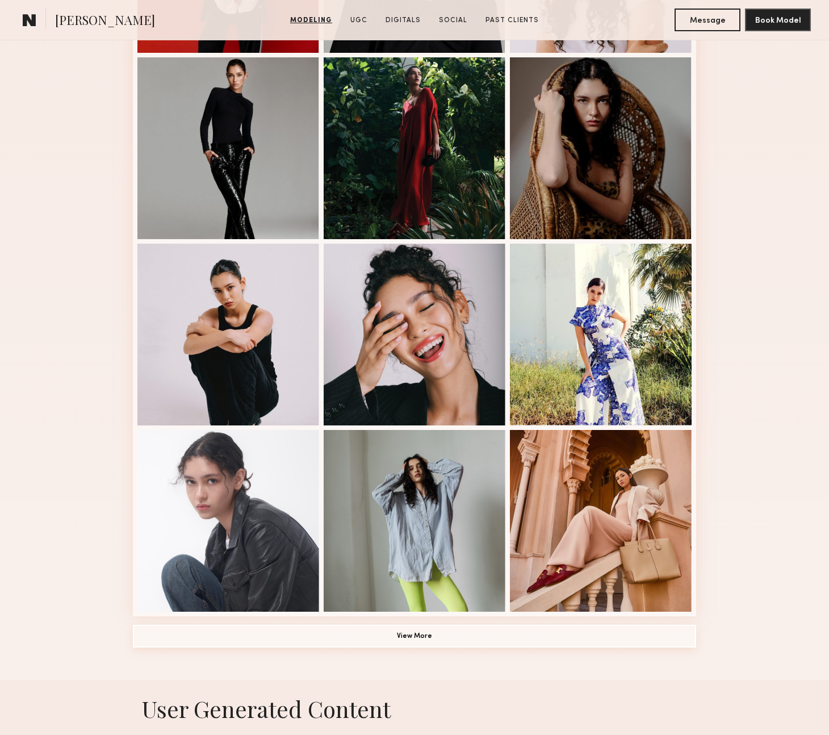
click at [366, 629] on button "View More" at bounding box center [414, 636] width 563 height 23
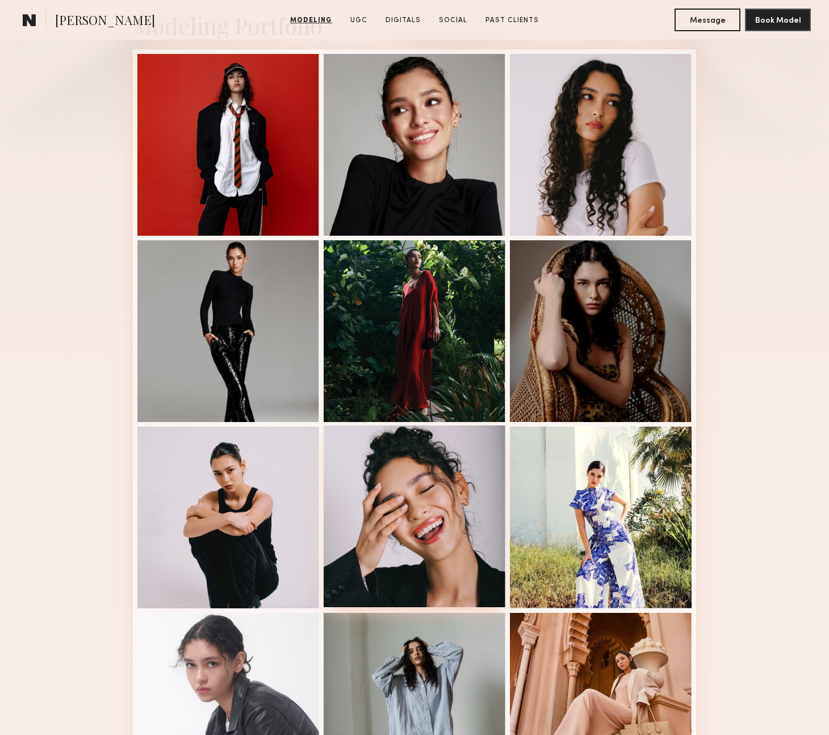
scroll to position [279, 0]
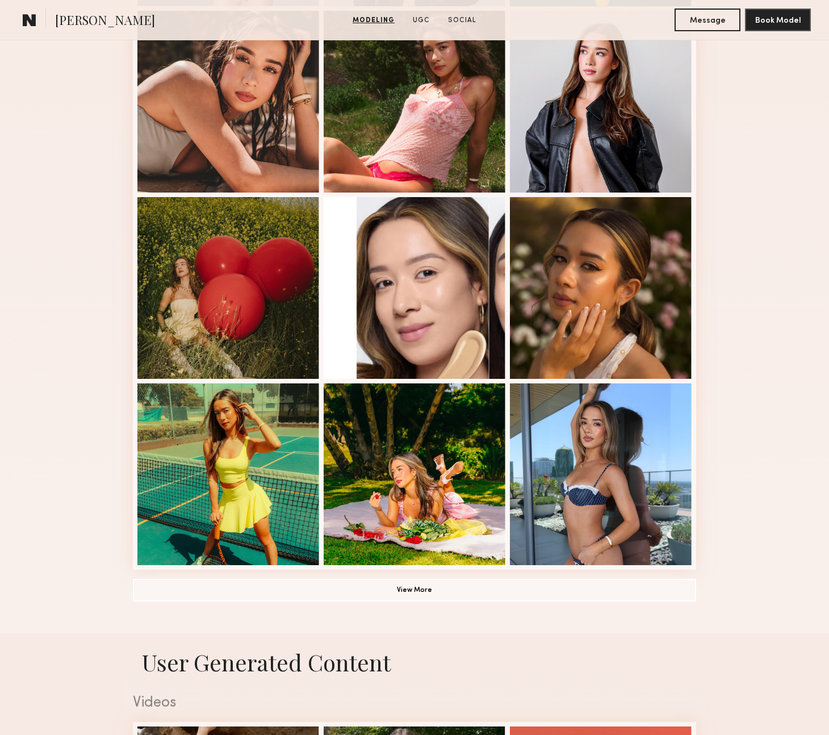
scroll to position [514, 0]
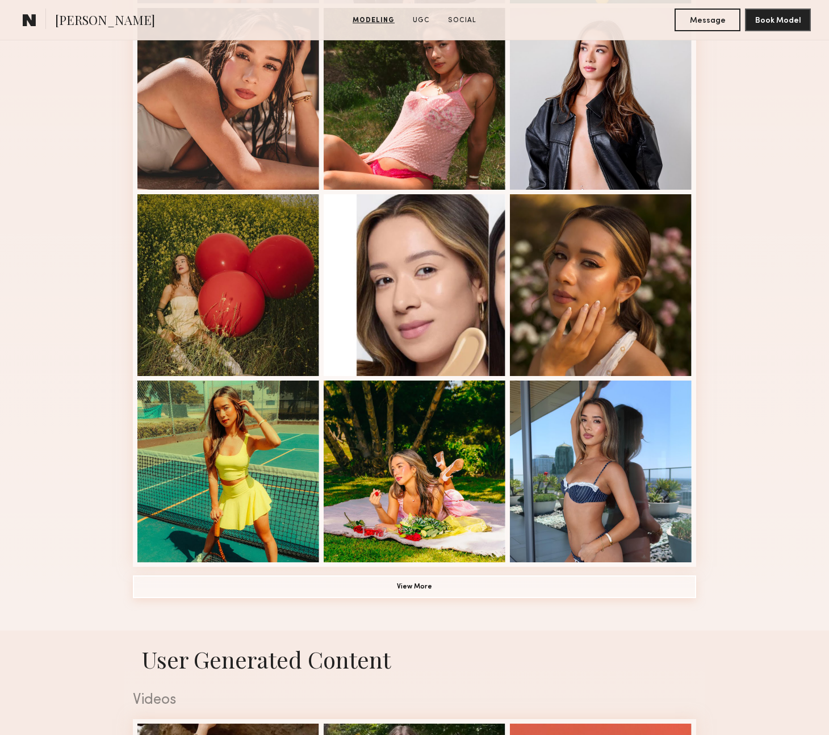
click at [362, 593] on button "View More" at bounding box center [414, 586] width 563 height 23
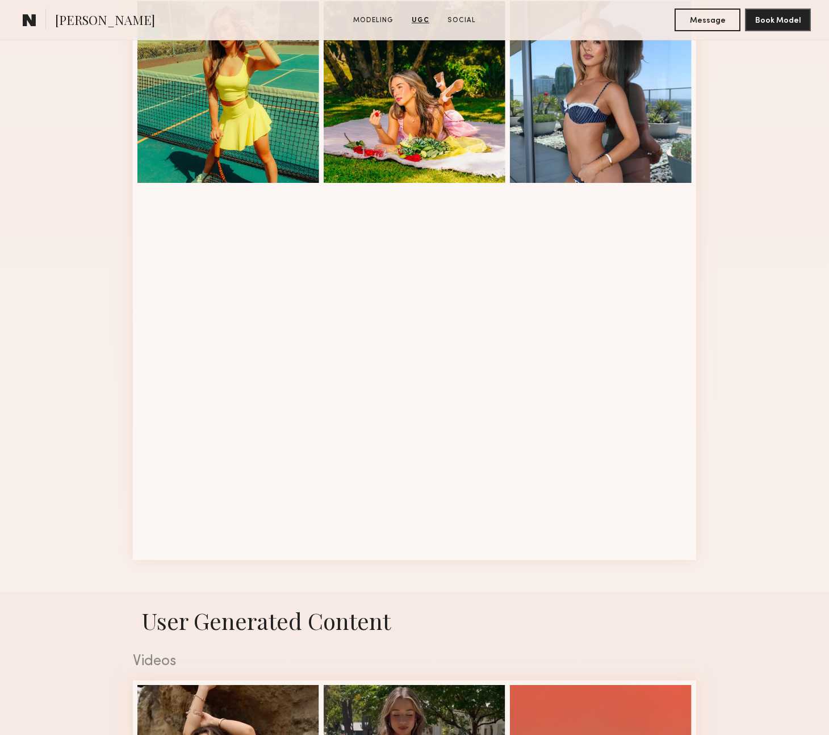
scroll to position [667, 0]
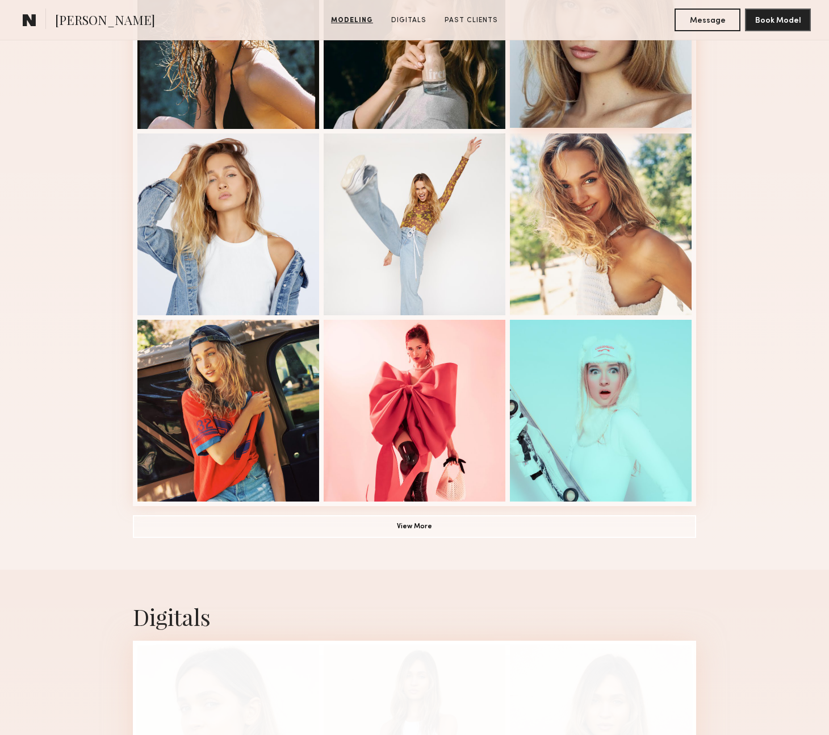
scroll to position [732, 0]
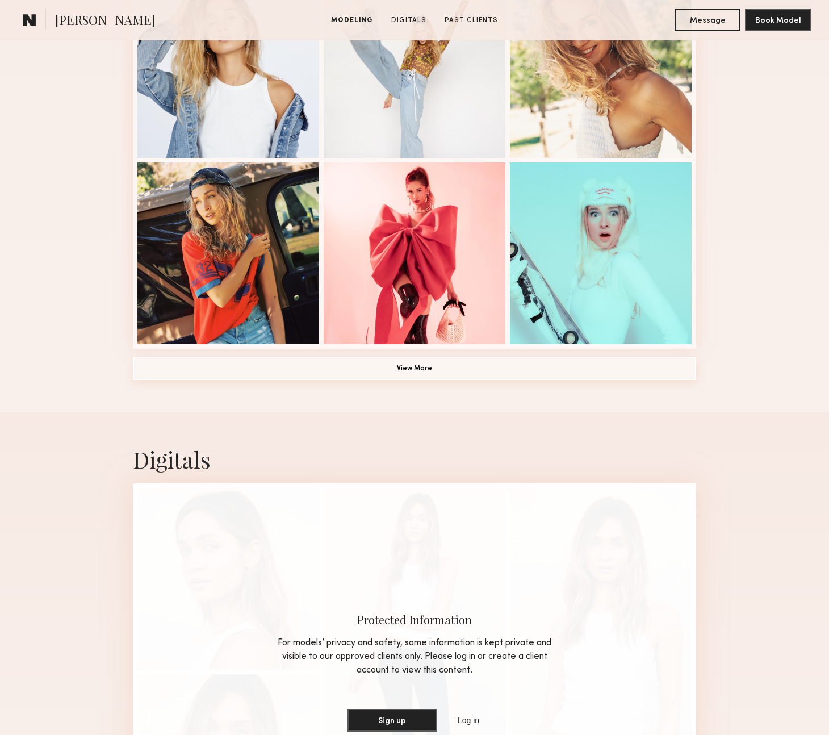
click at [503, 370] on button "View More" at bounding box center [414, 368] width 563 height 23
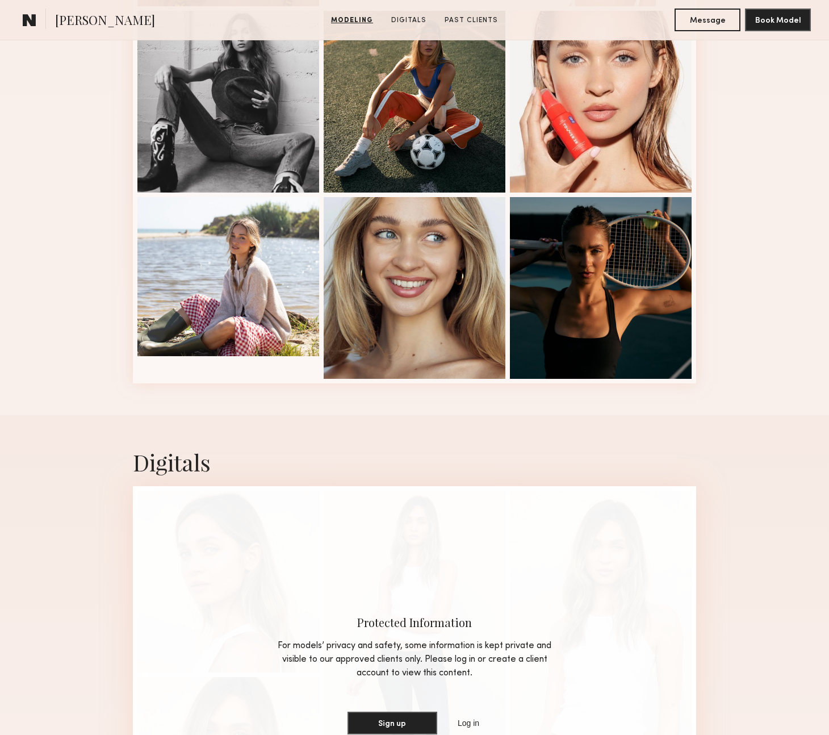
scroll to position [1457, 0]
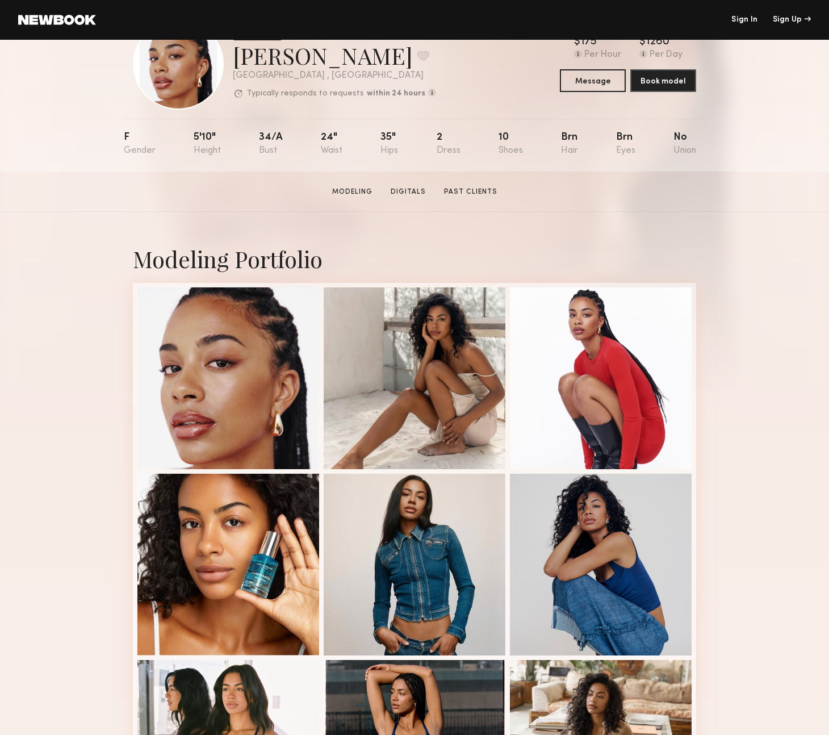
scroll to position [56, 0]
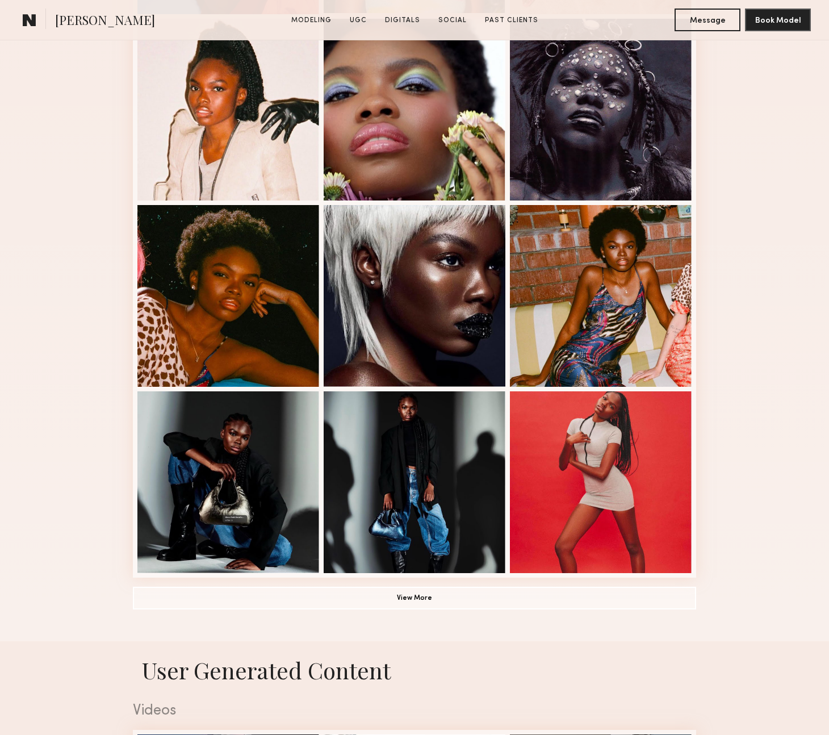
scroll to position [507, 0]
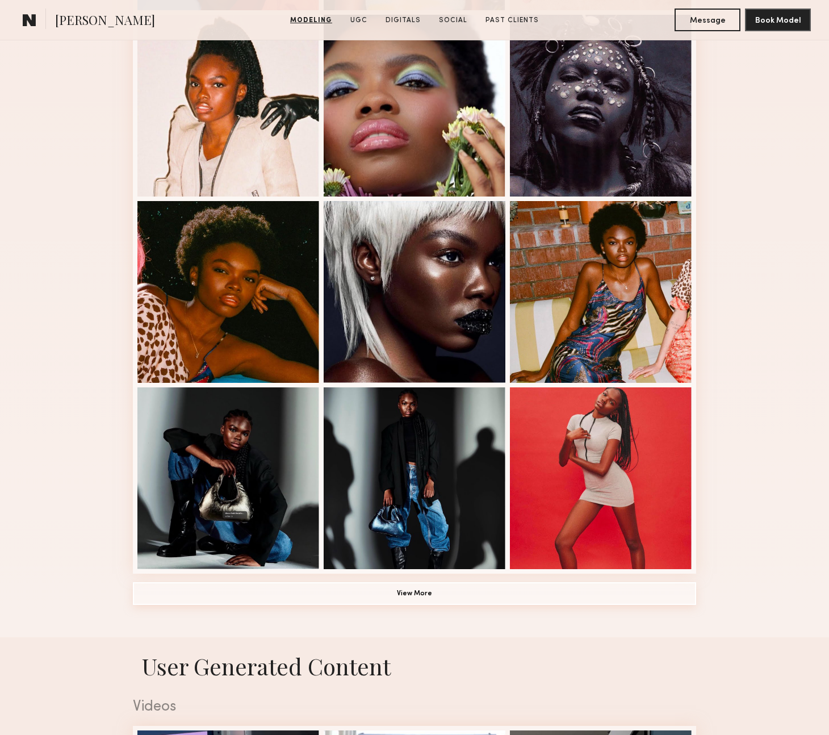
click at [359, 586] on button "View More" at bounding box center [414, 593] width 563 height 23
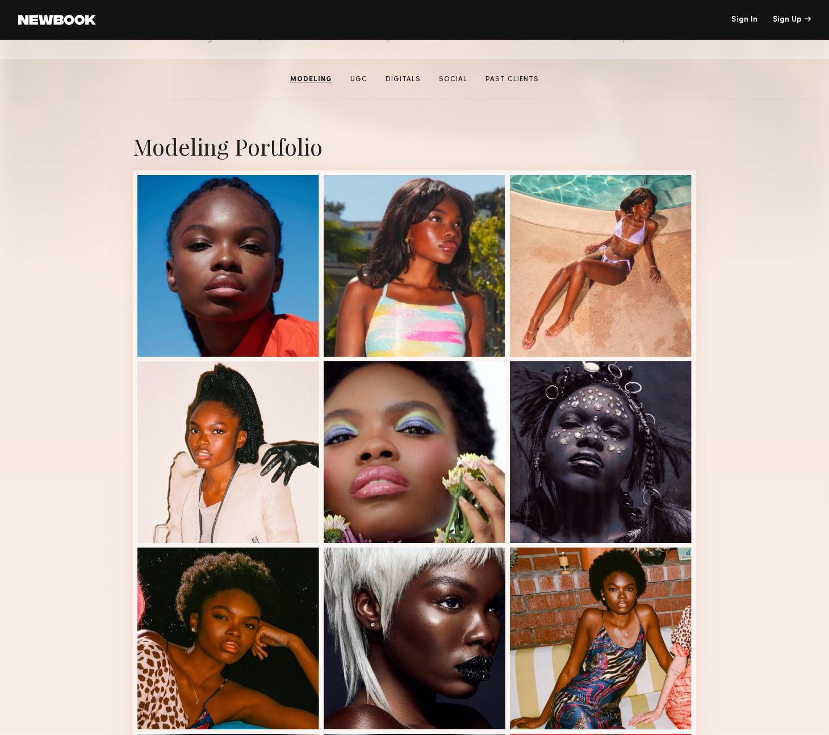
scroll to position [156, 0]
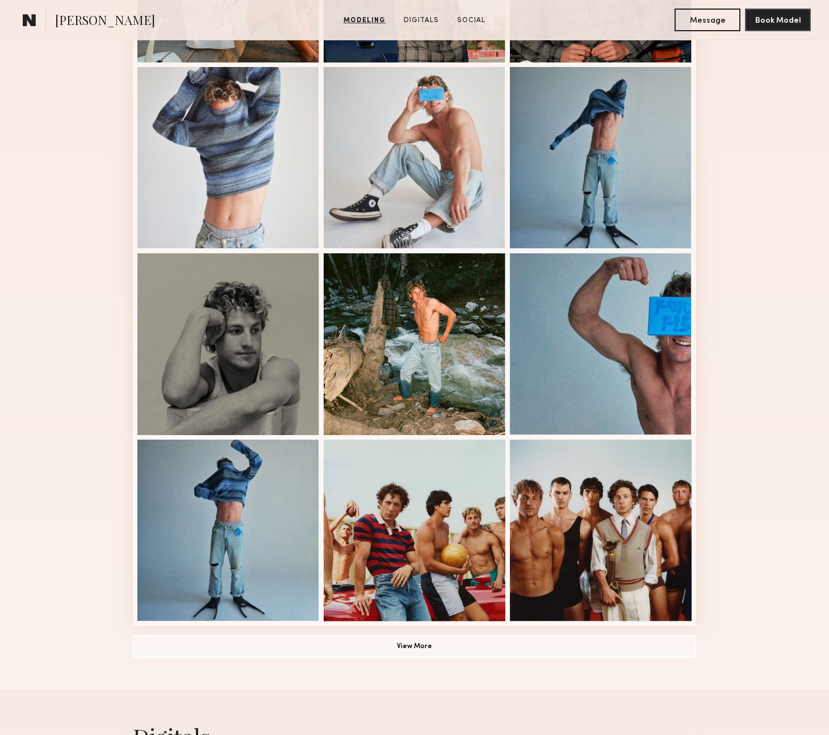
scroll to position [454, 0]
click at [411, 541] on div at bounding box center [415, 530] width 182 height 182
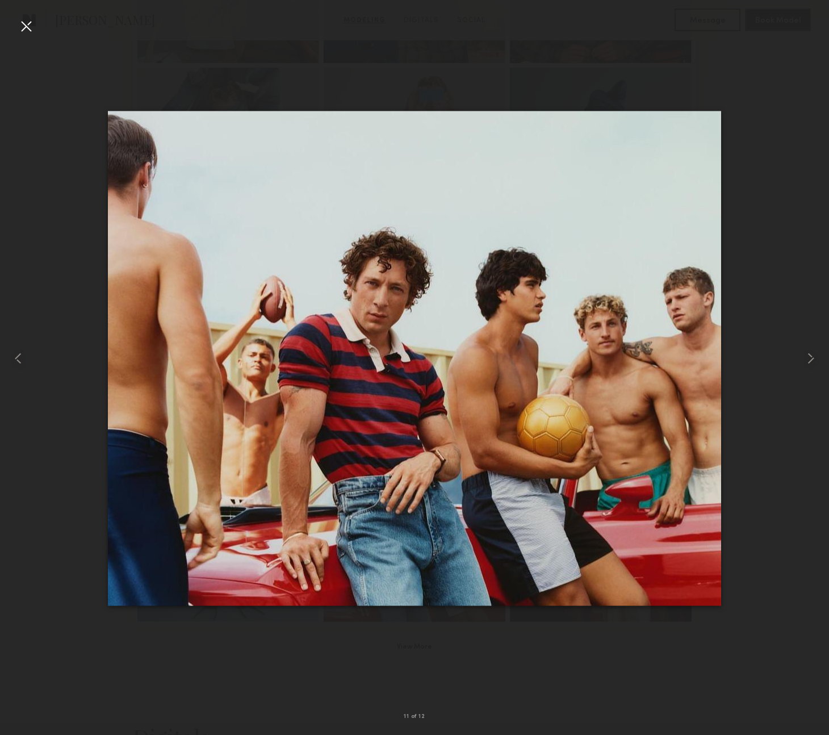
click at [479, 53] on div at bounding box center [414, 358] width 829 height 680
click at [628, 44] on div at bounding box center [414, 358] width 829 height 680
click at [21, 28] on div at bounding box center [26, 26] width 18 height 18
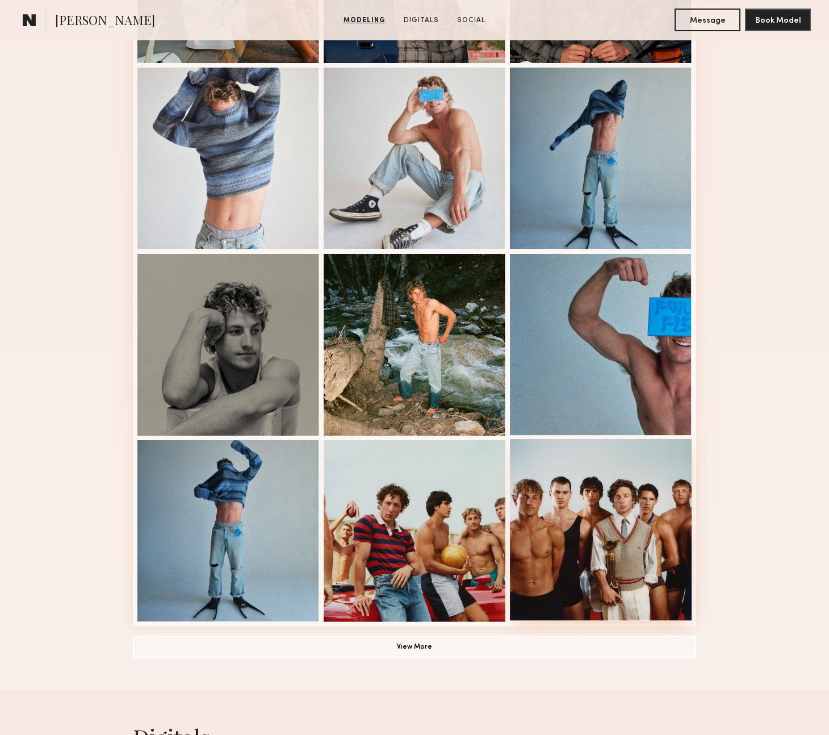
click at [624, 569] on div at bounding box center [601, 530] width 182 height 182
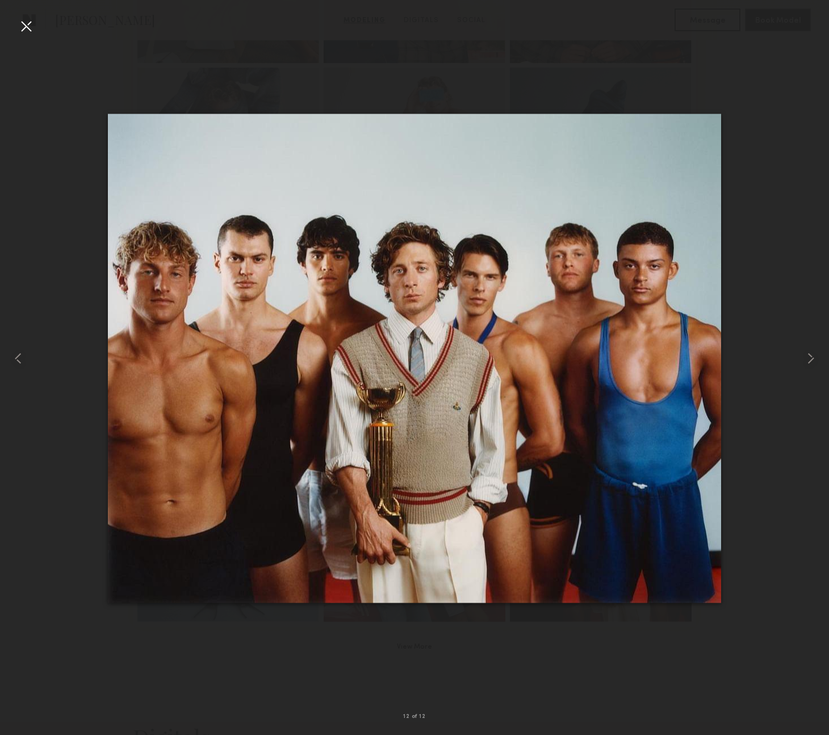
click at [209, 47] on div at bounding box center [414, 358] width 829 height 680
click at [29, 23] on div at bounding box center [26, 26] width 18 height 18
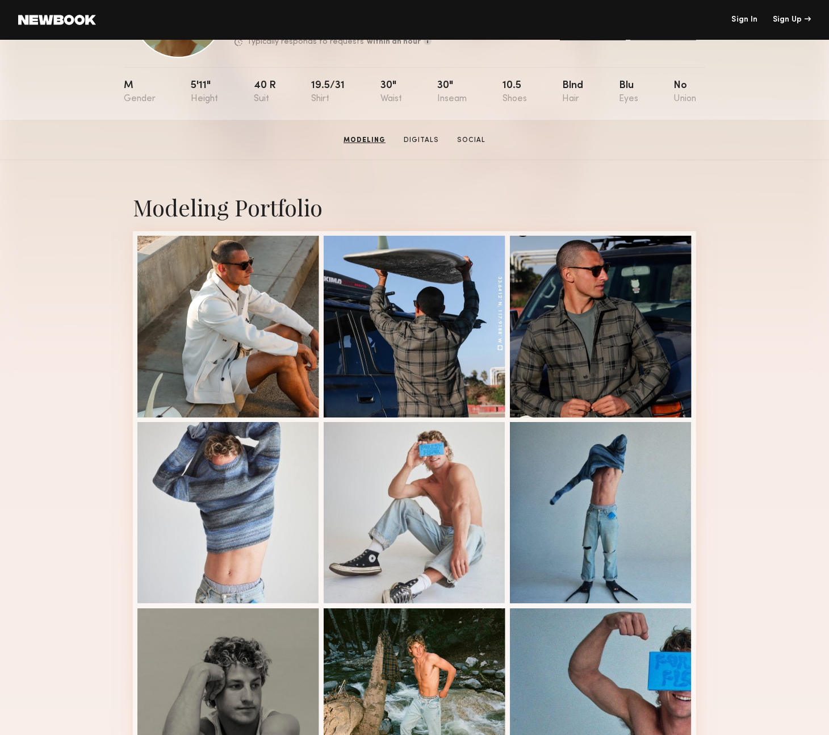
scroll to position [99, 0]
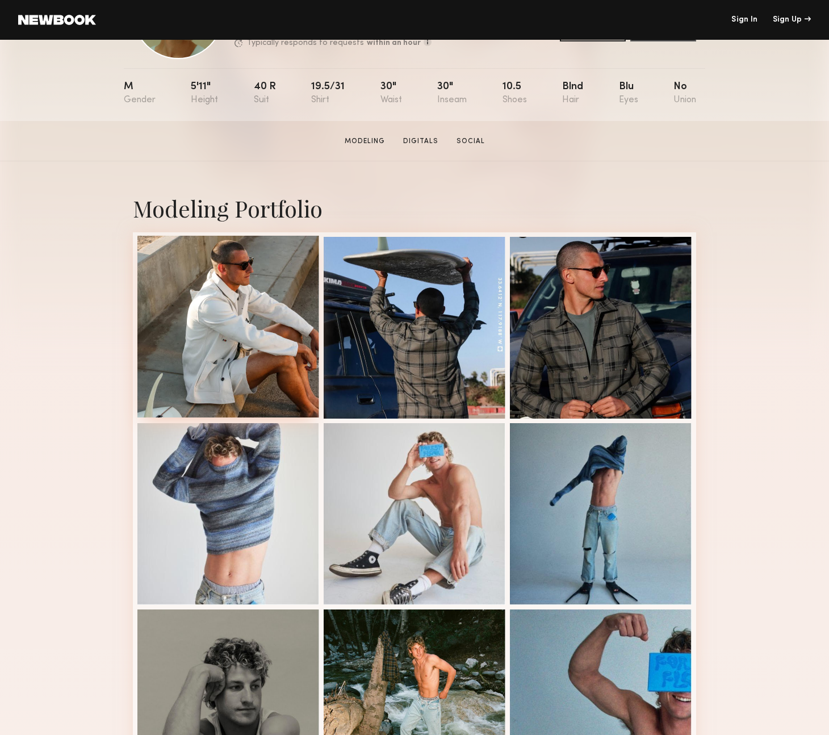
click at [259, 370] on div at bounding box center [228, 327] width 182 height 182
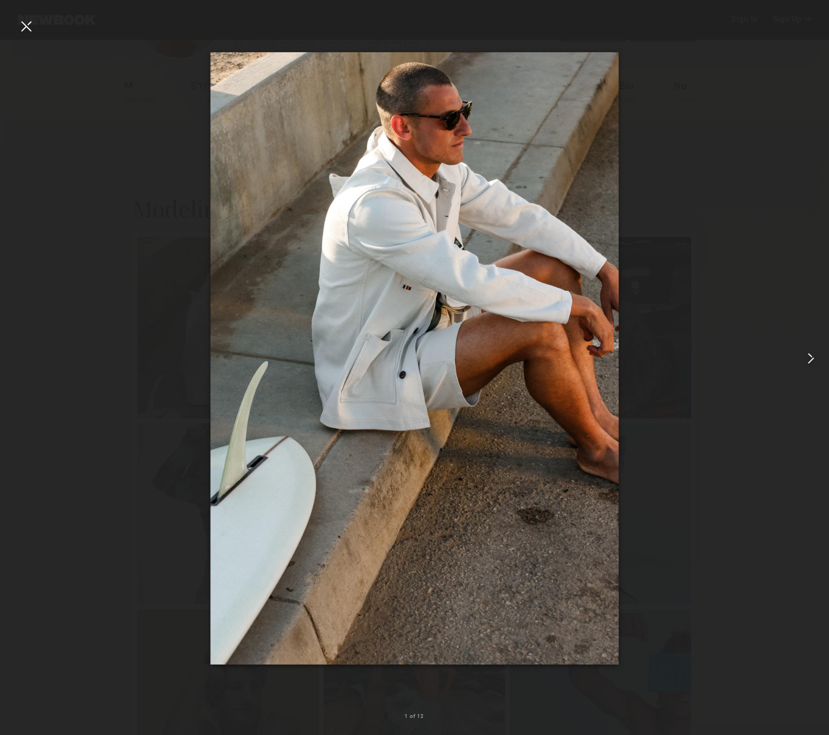
click at [30, 27] on div at bounding box center [26, 26] width 18 height 18
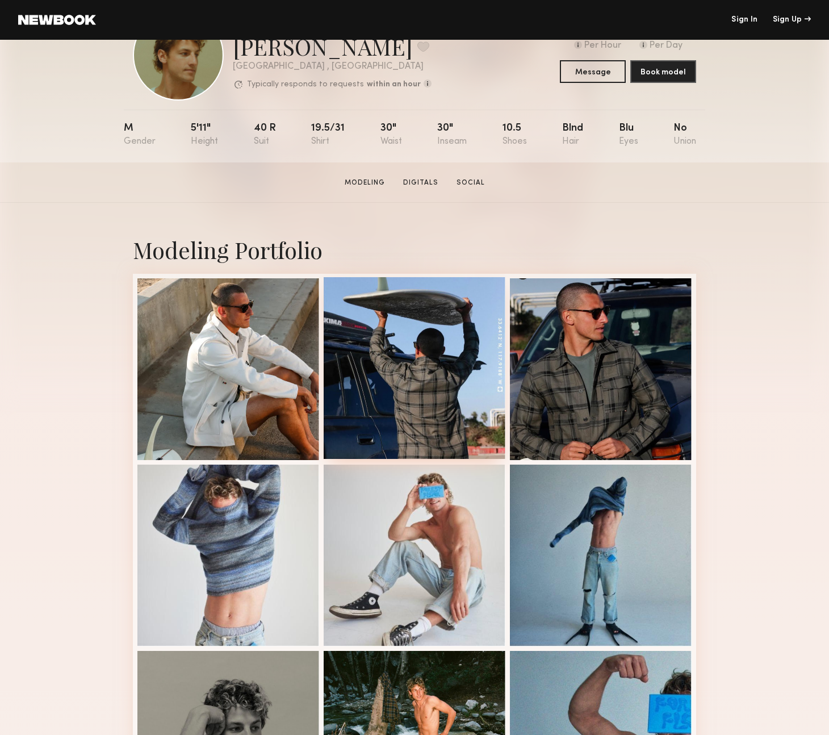
scroll to position [0, 0]
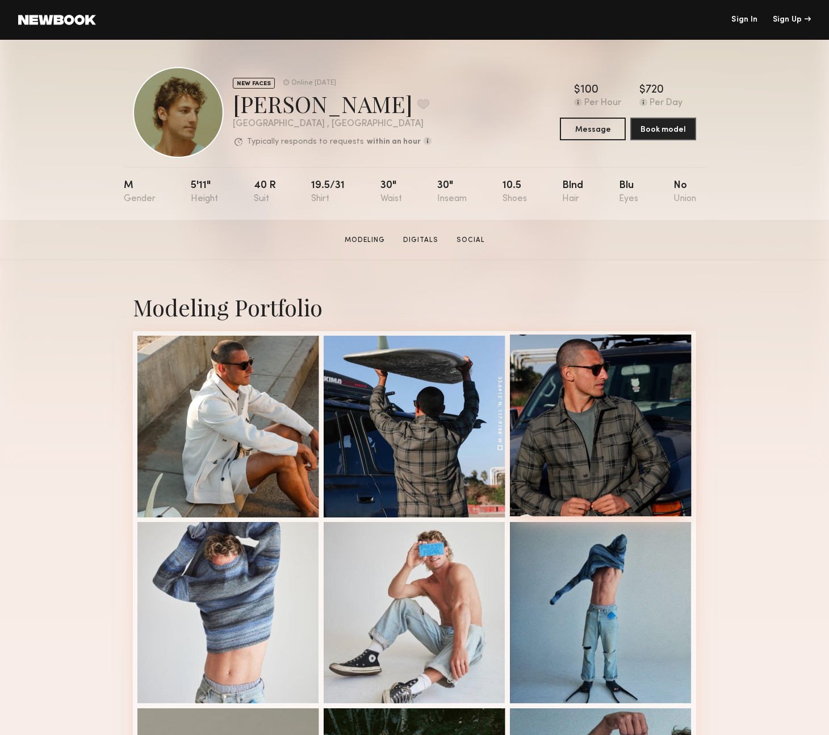
click at [600, 463] on div at bounding box center [601, 425] width 182 height 182
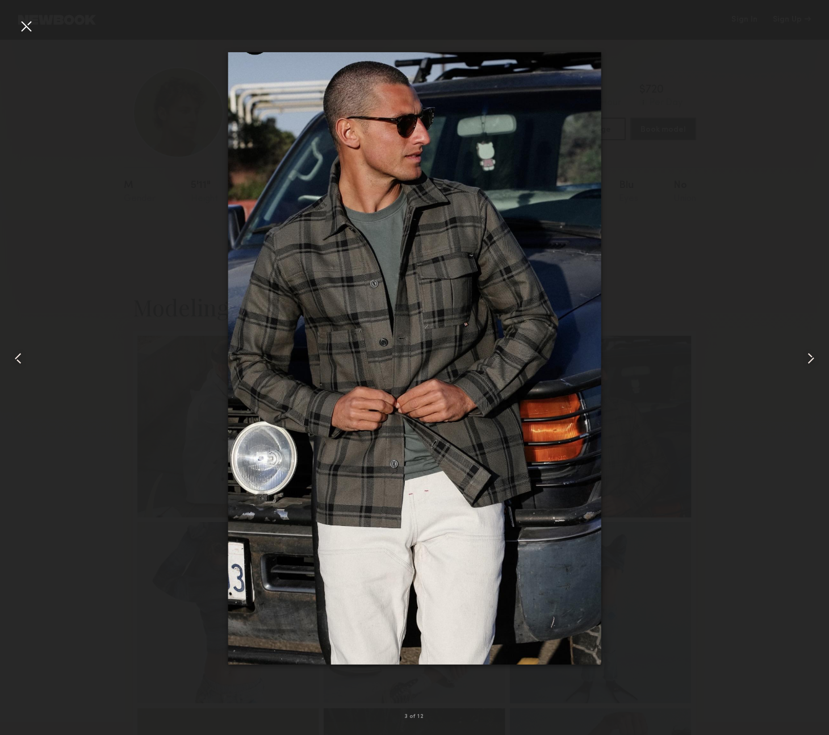
click at [813, 361] on common-icon at bounding box center [811, 358] width 18 height 18
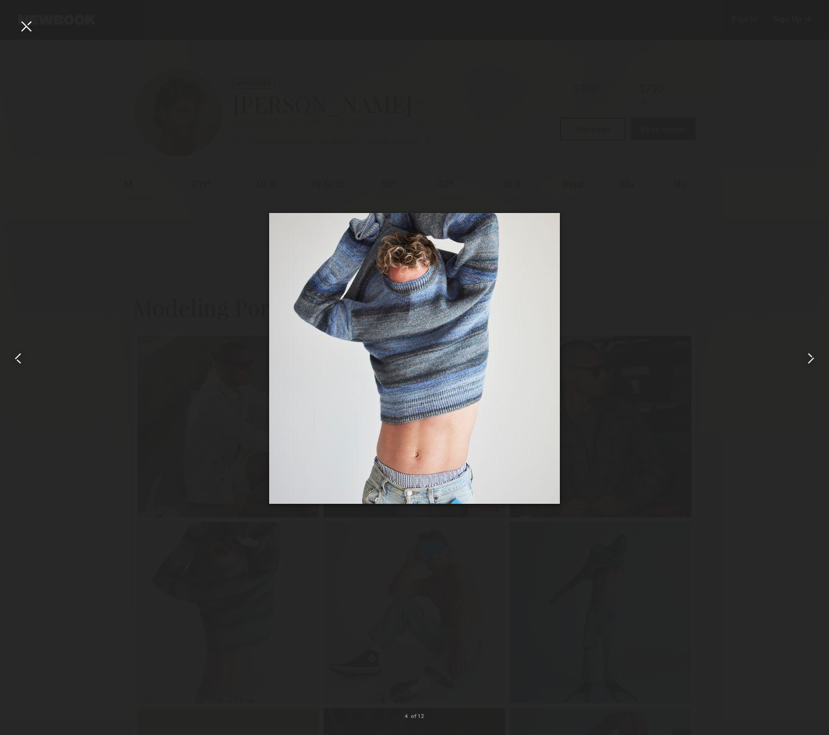
click at [813, 361] on common-icon at bounding box center [811, 358] width 18 height 18
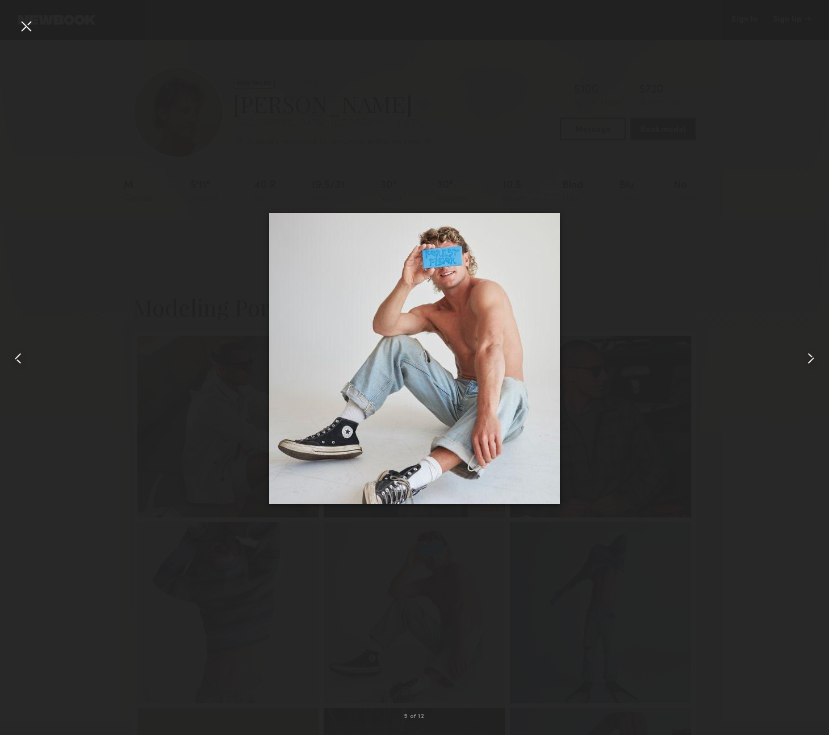
click at [813, 361] on common-icon at bounding box center [811, 358] width 18 height 18
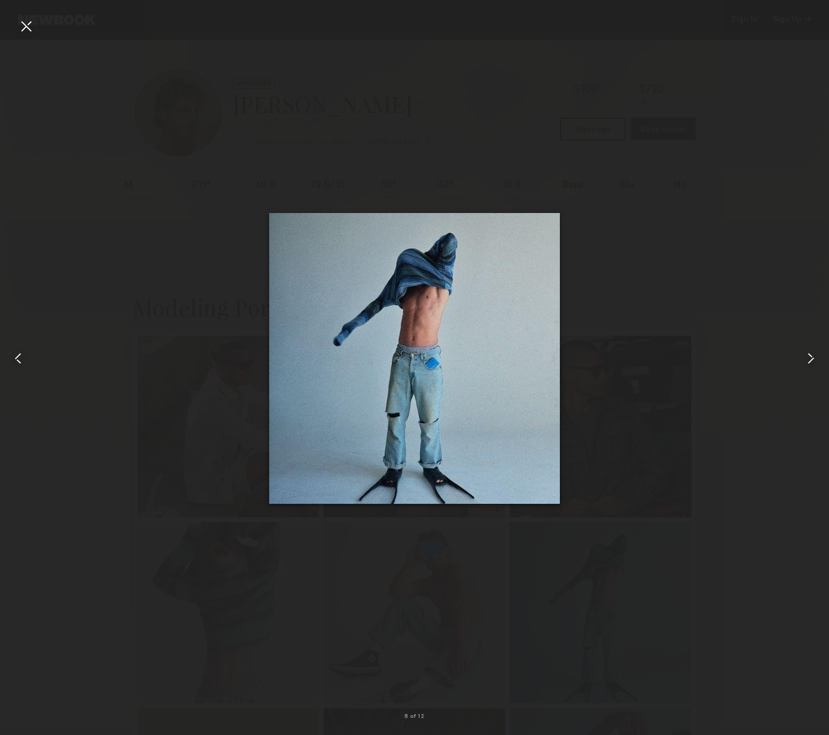
click at [813, 361] on common-icon at bounding box center [811, 358] width 18 height 18
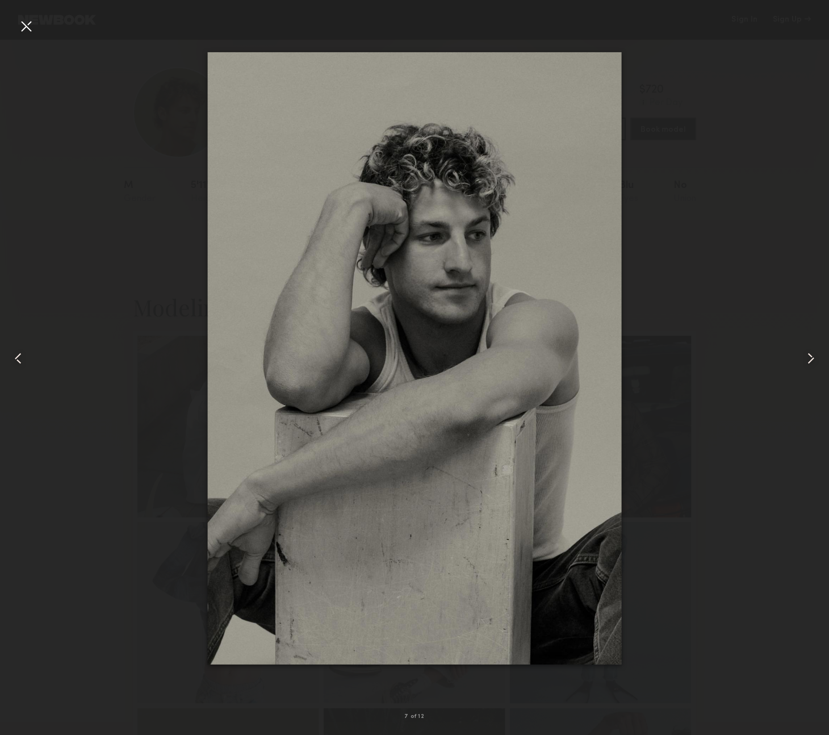
click at [813, 361] on common-icon at bounding box center [811, 358] width 18 height 18
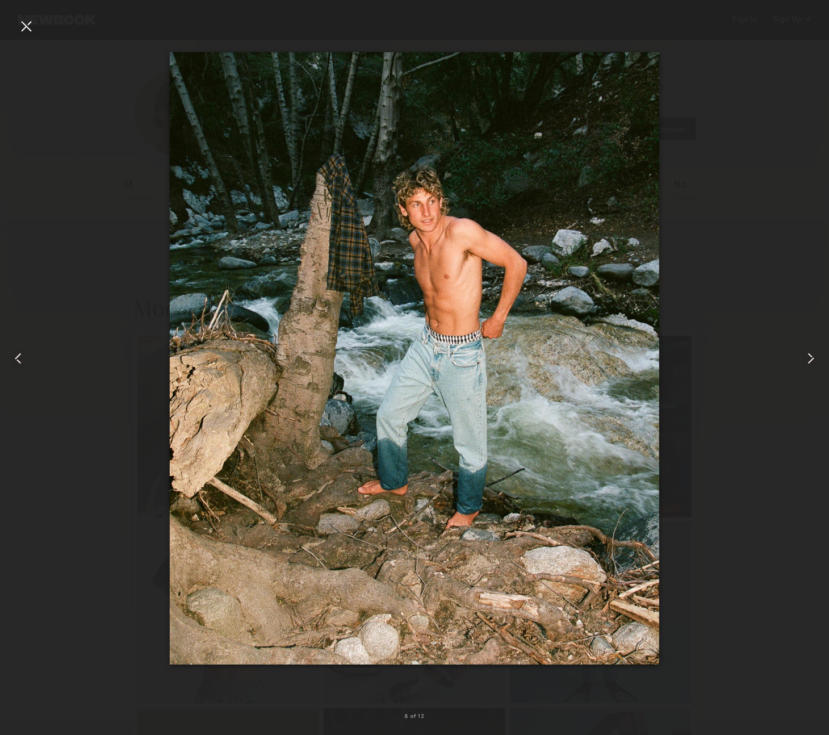
click at [767, 308] on div at bounding box center [414, 358] width 829 height 680
click at [22, 30] on div at bounding box center [26, 26] width 18 height 18
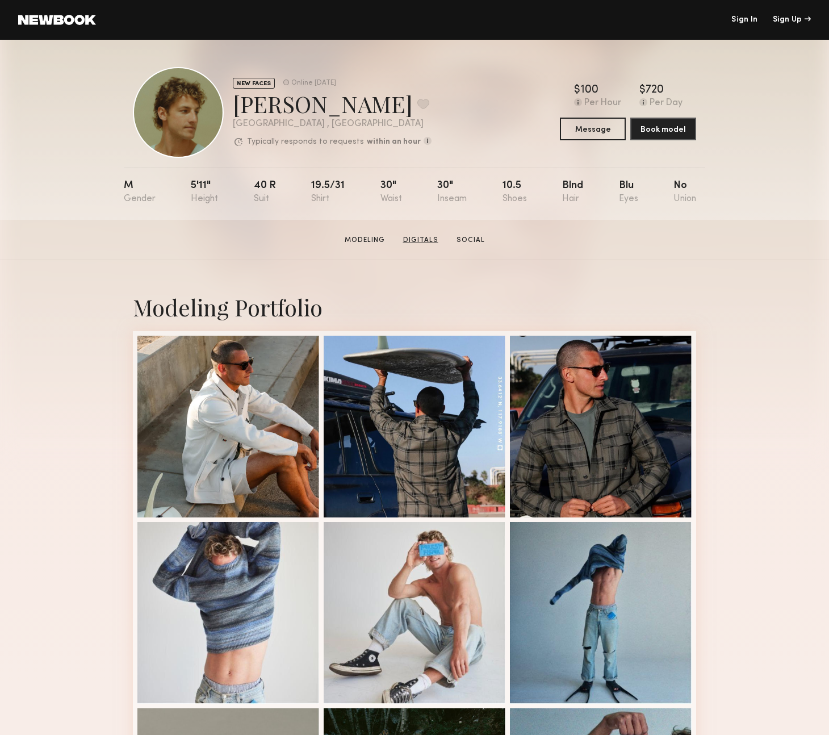
click at [425, 235] on link "Digitals" at bounding box center [421, 240] width 44 height 10
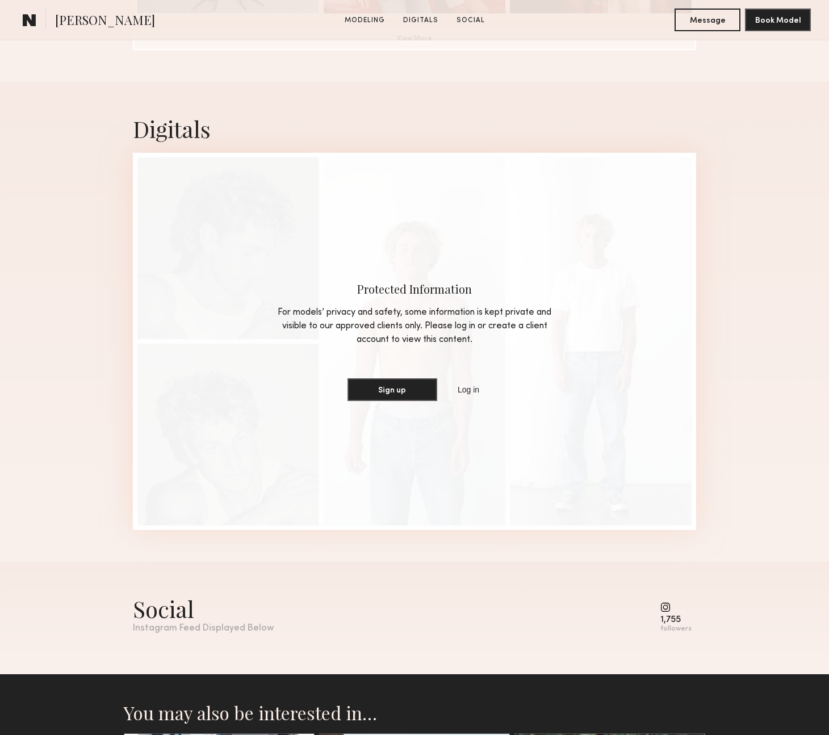
scroll to position [1075, 0]
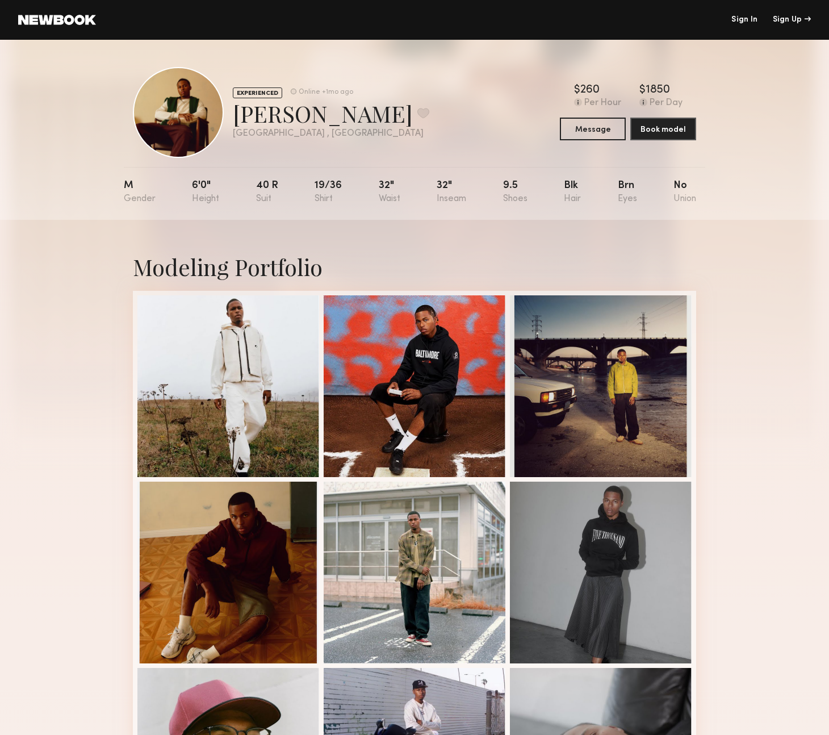
click at [388, 261] on div "Modeling Portfolio" at bounding box center [414, 267] width 563 height 30
